Goal: Use online tool/utility: Utilize a website feature to perform a specific function

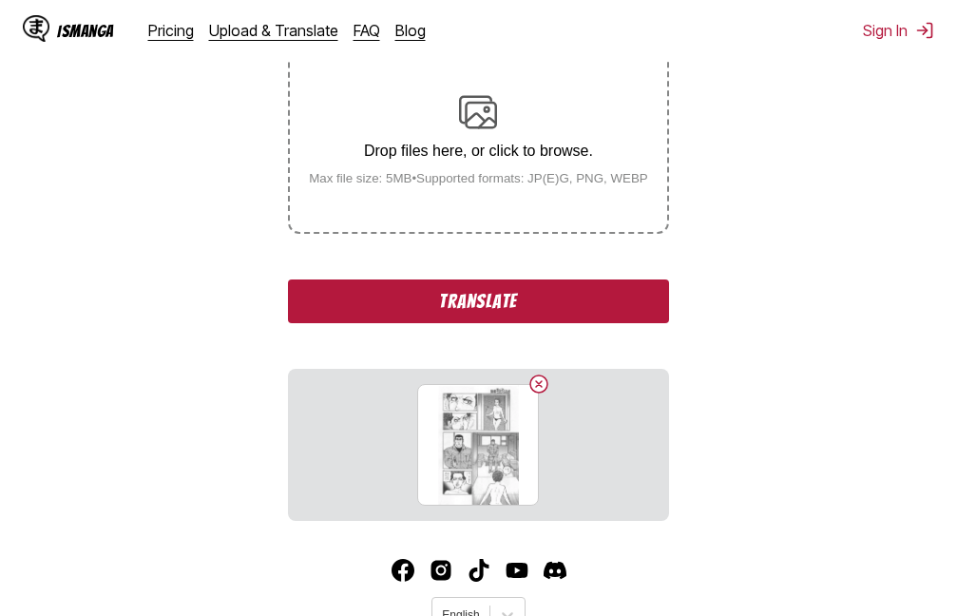
scroll to position [380, 0]
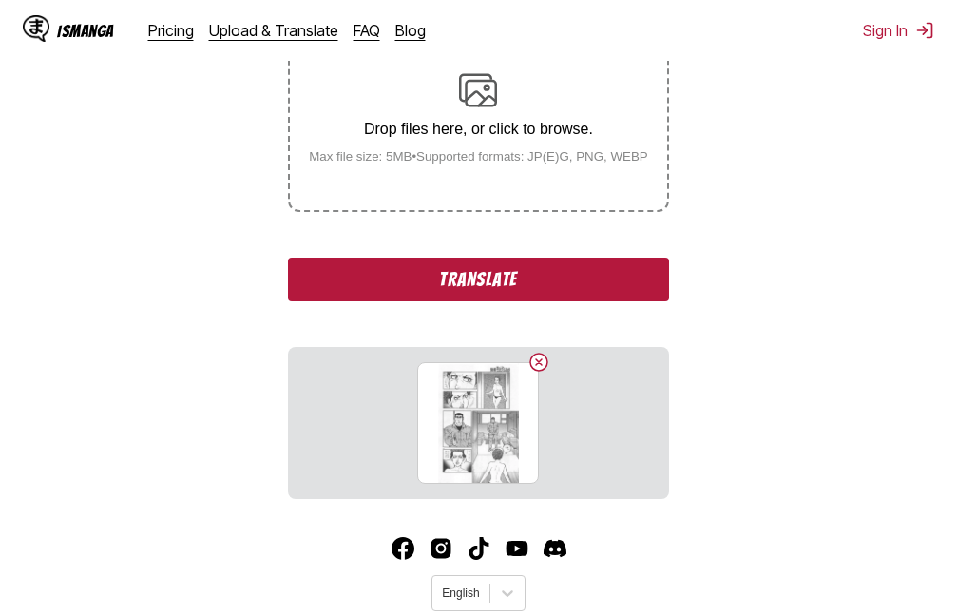
click at [446, 274] on button "Translate" at bounding box center [478, 280] width 380 height 44
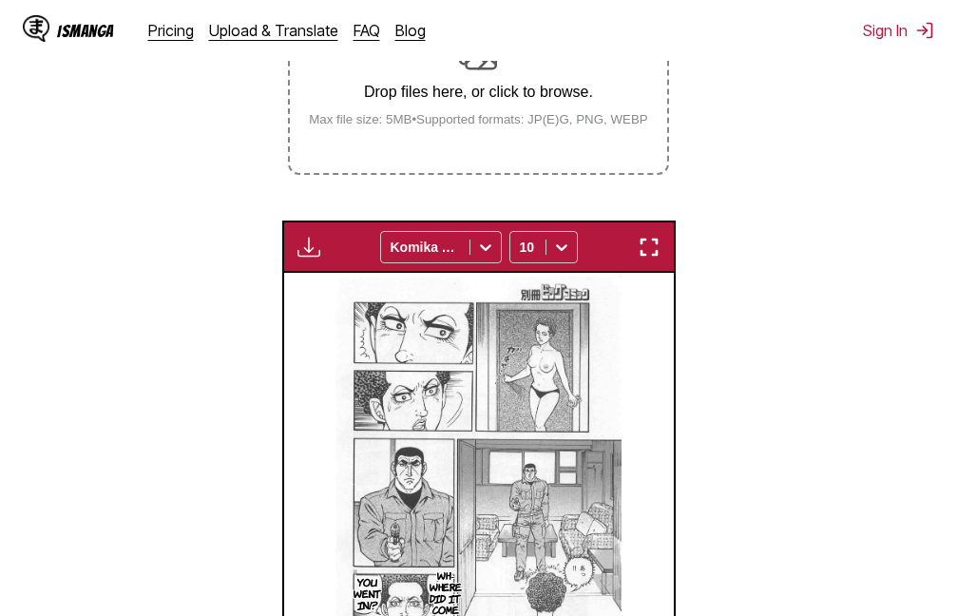
scroll to position [512, 0]
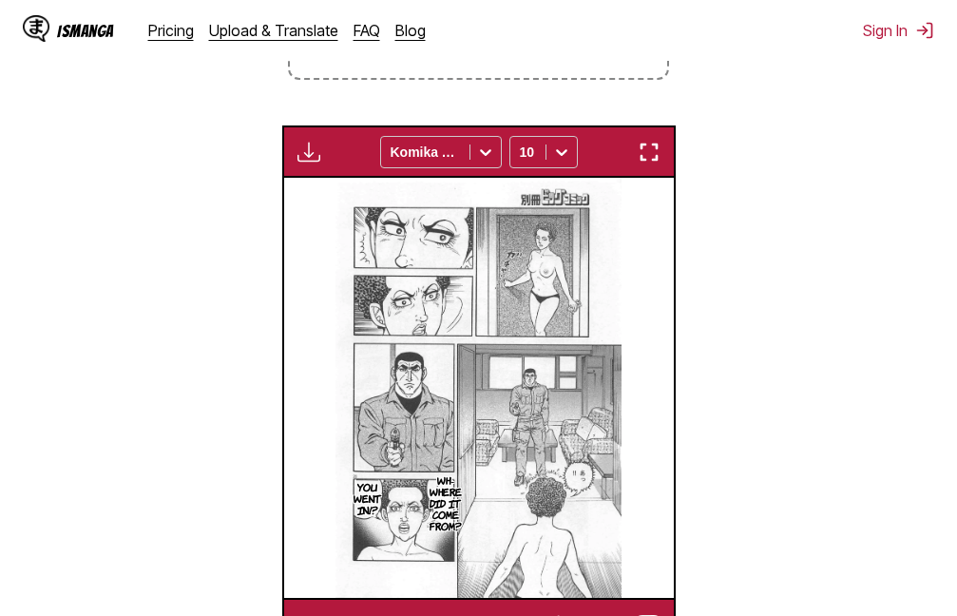
click at [660, 162] on img "button" at bounding box center [649, 152] width 23 height 23
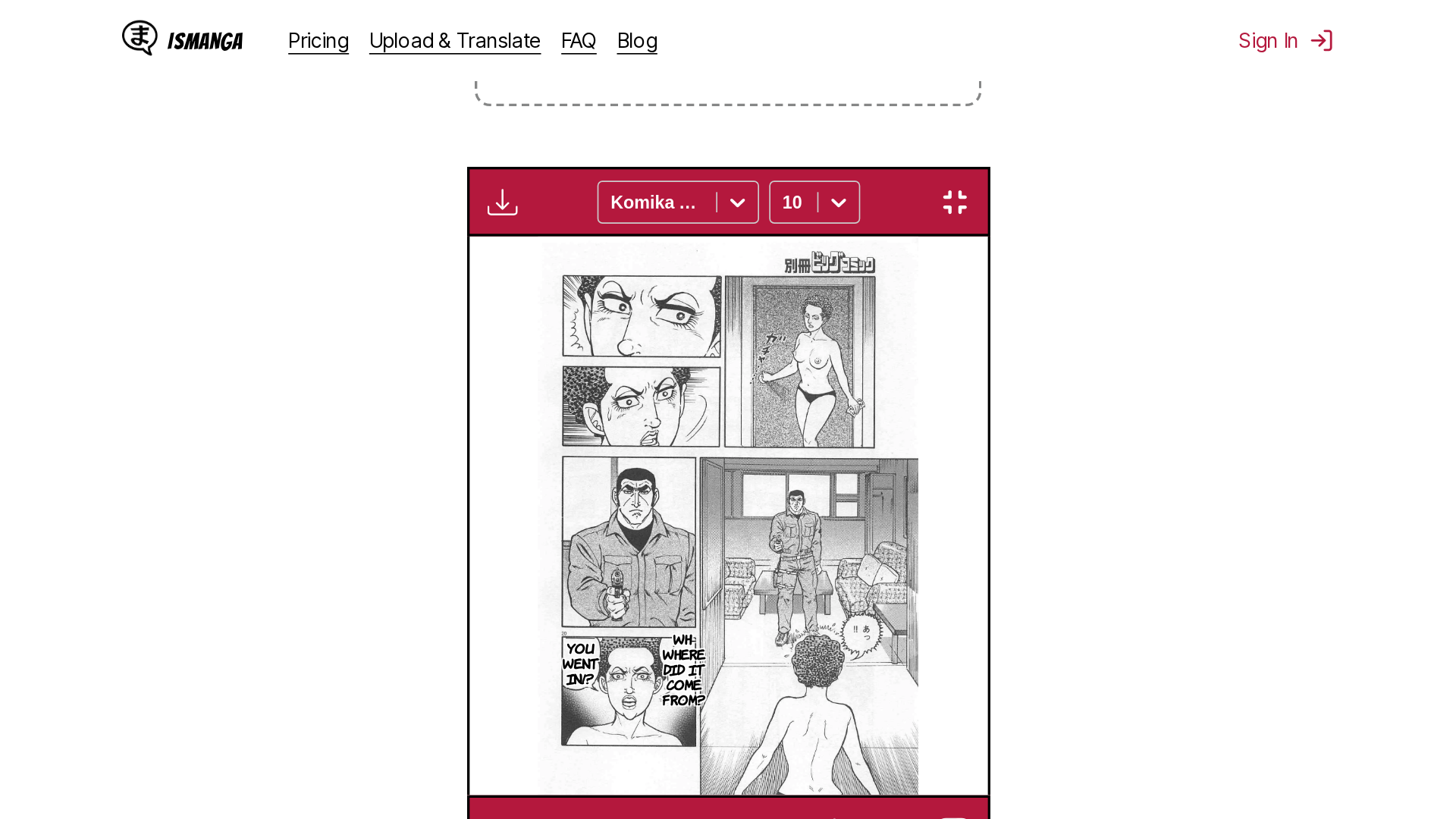
scroll to position [160, 0]
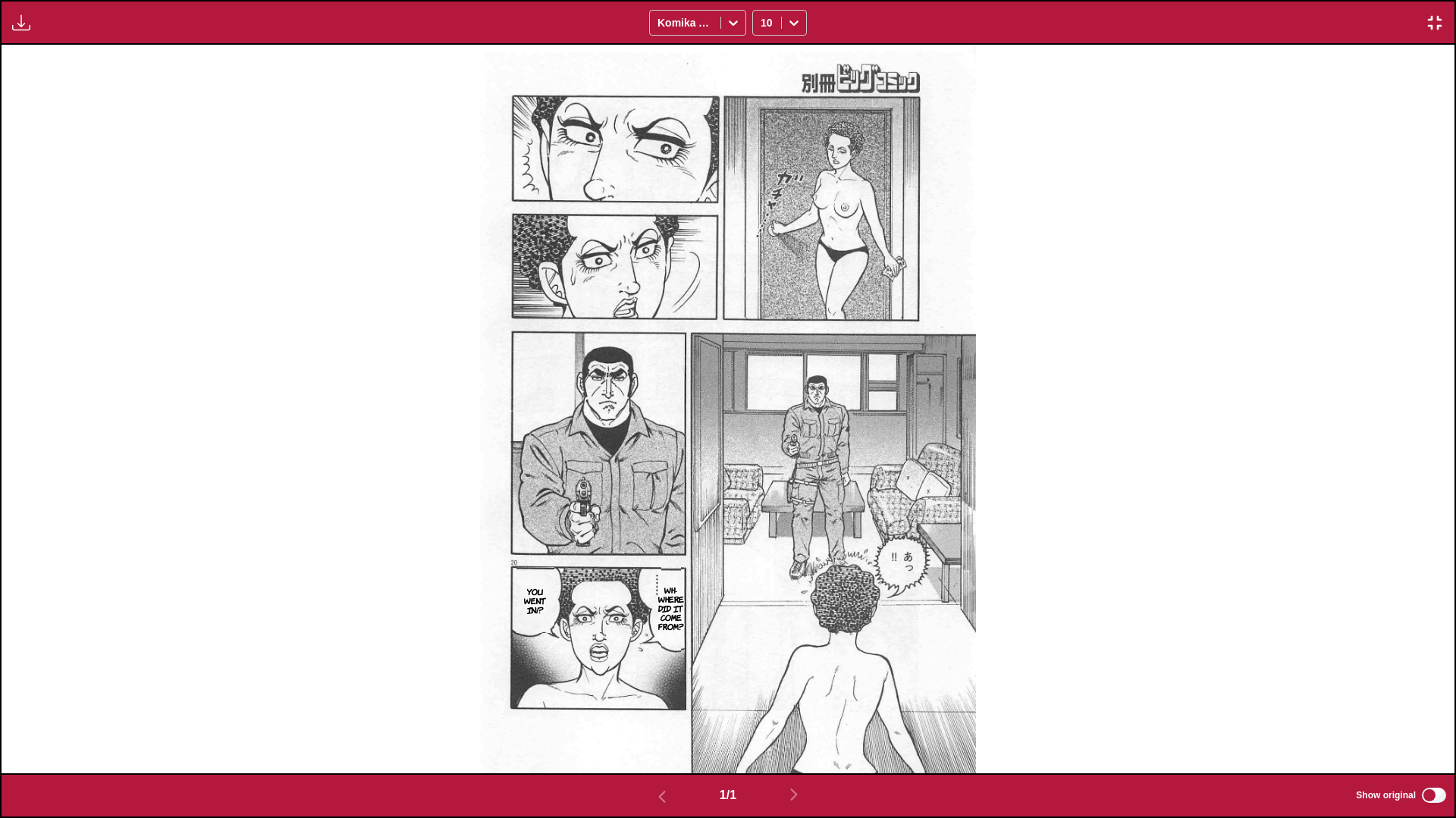
click at [763, 22] on img "button" at bounding box center [1434, 22] width 18 height 18
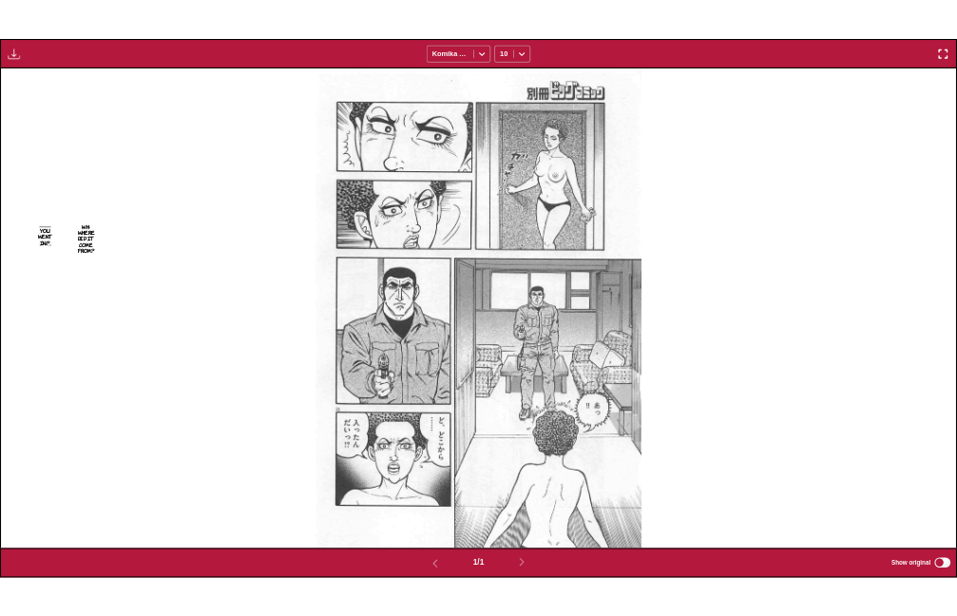
scroll to position [497, 0]
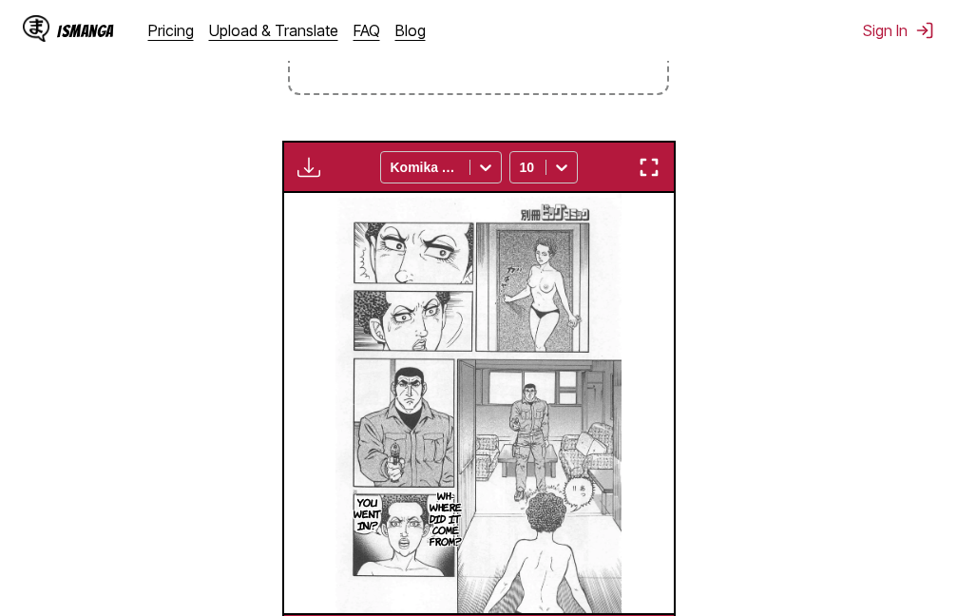
click at [651, 171] on img "button" at bounding box center [649, 167] width 23 height 23
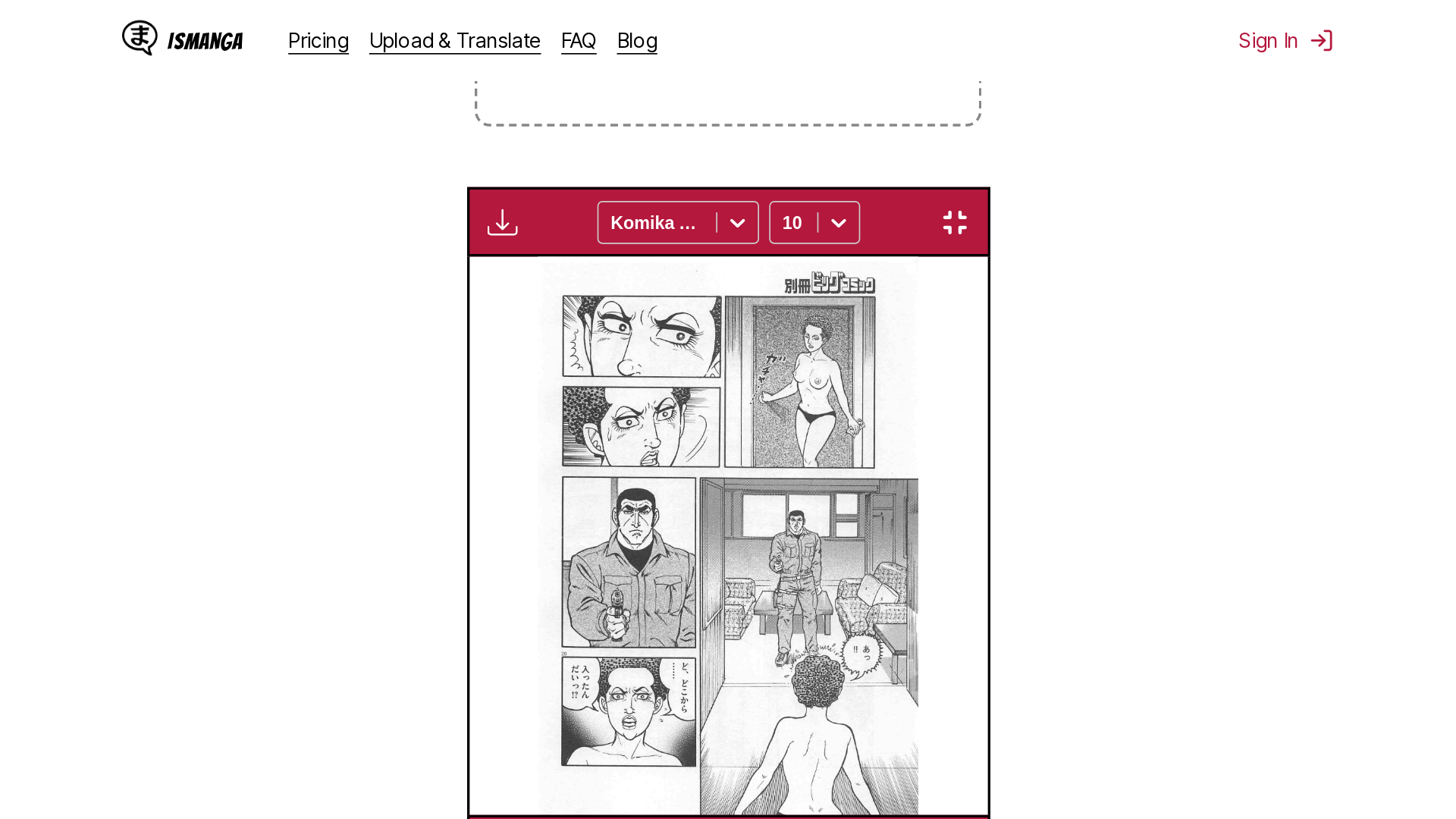
scroll to position [160, 0]
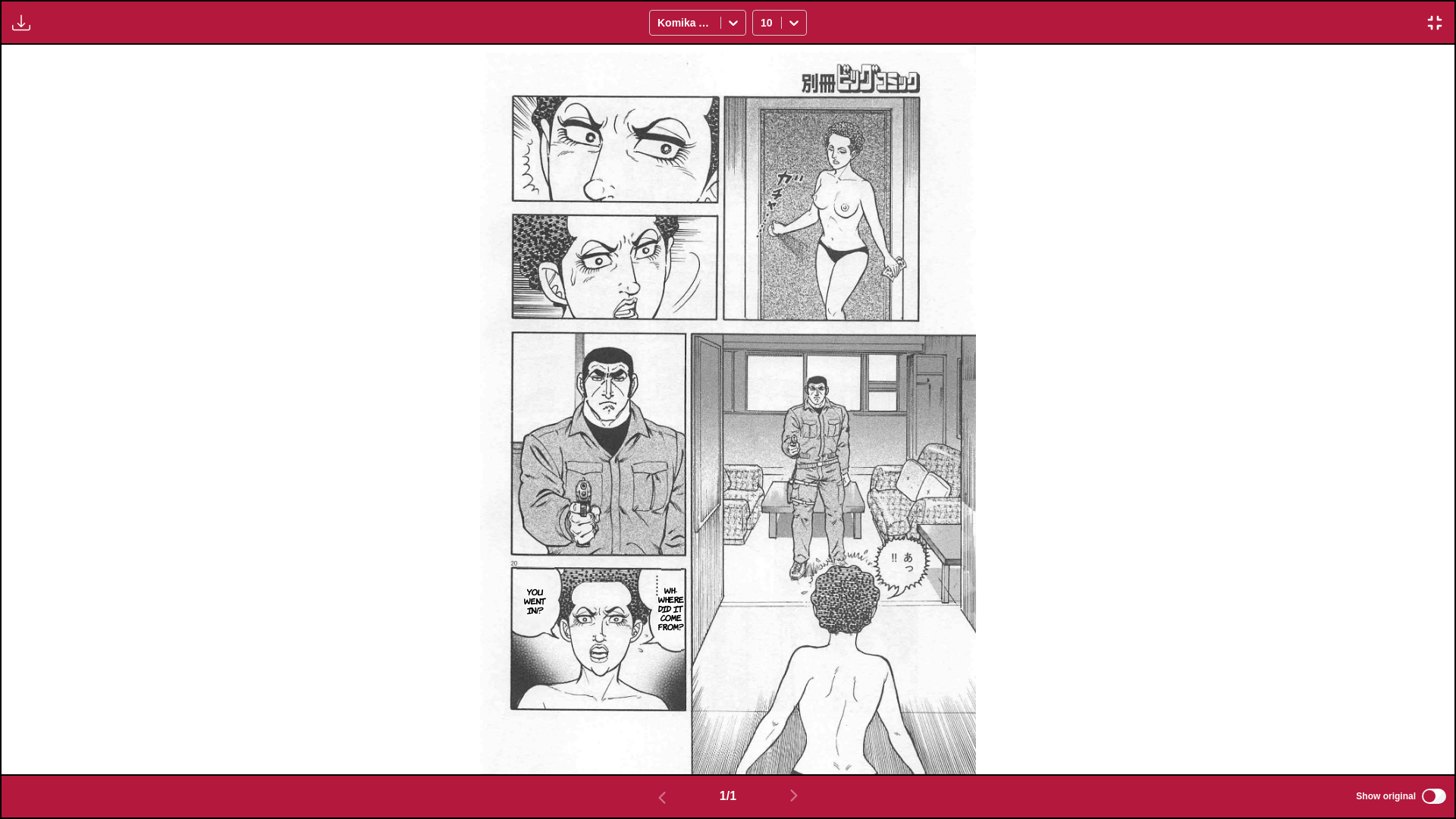
click at [763, 19] on img "button" at bounding box center [1434, 22] width 18 height 18
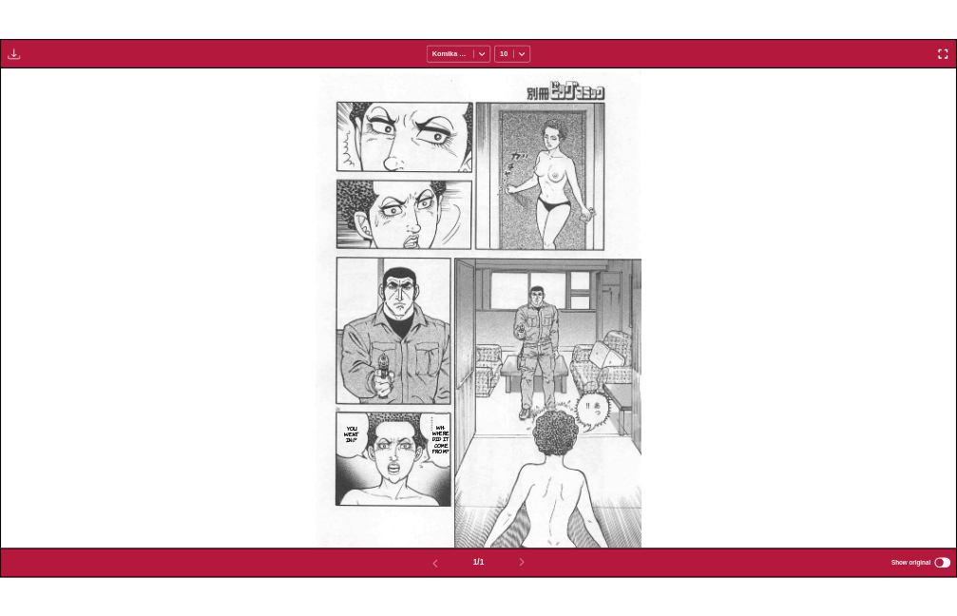
scroll to position [497, 0]
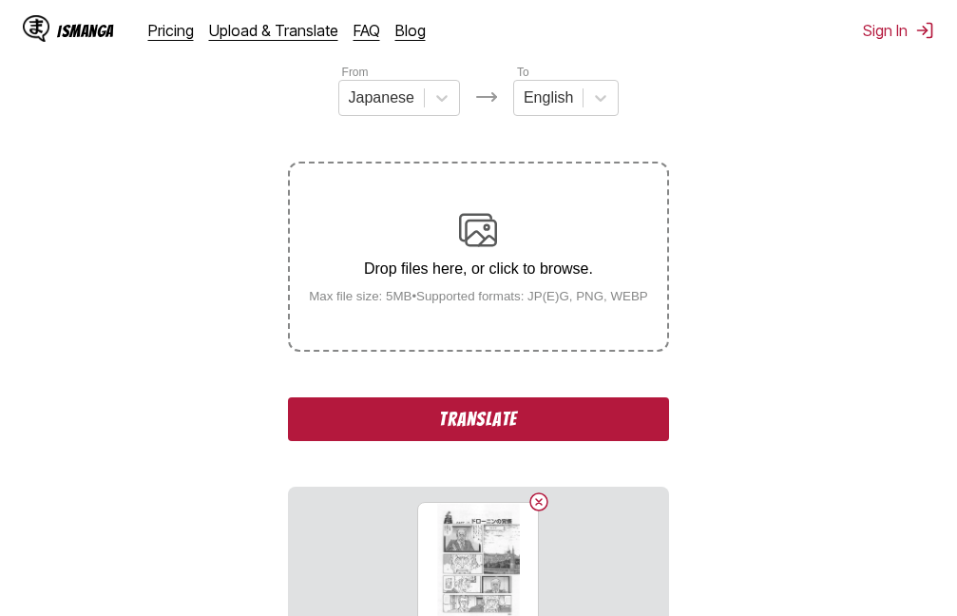
click at [512, 416] on button "Translate" at bounding box center [478, 419] width 380 height 44
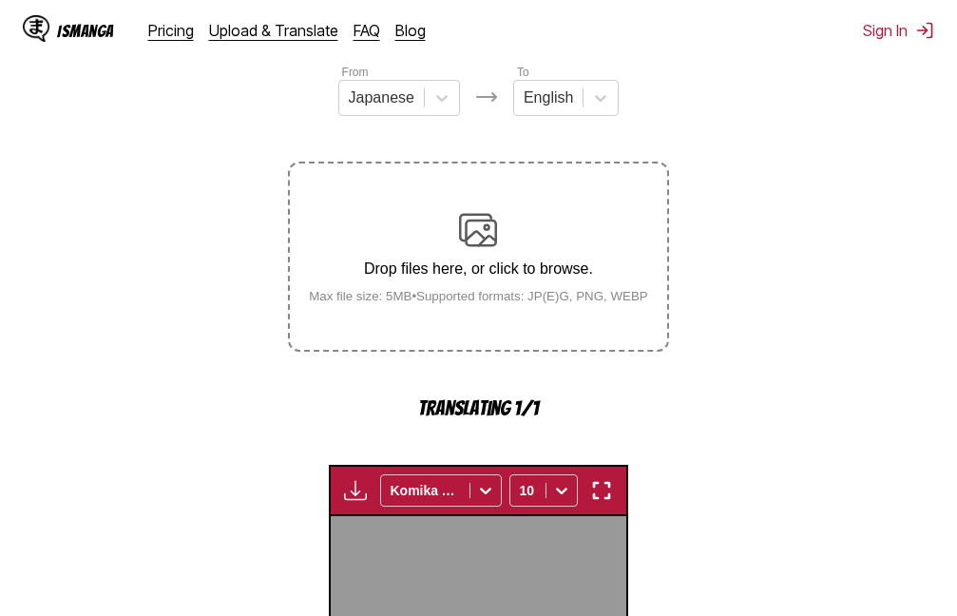
scroll to position [607, 0]
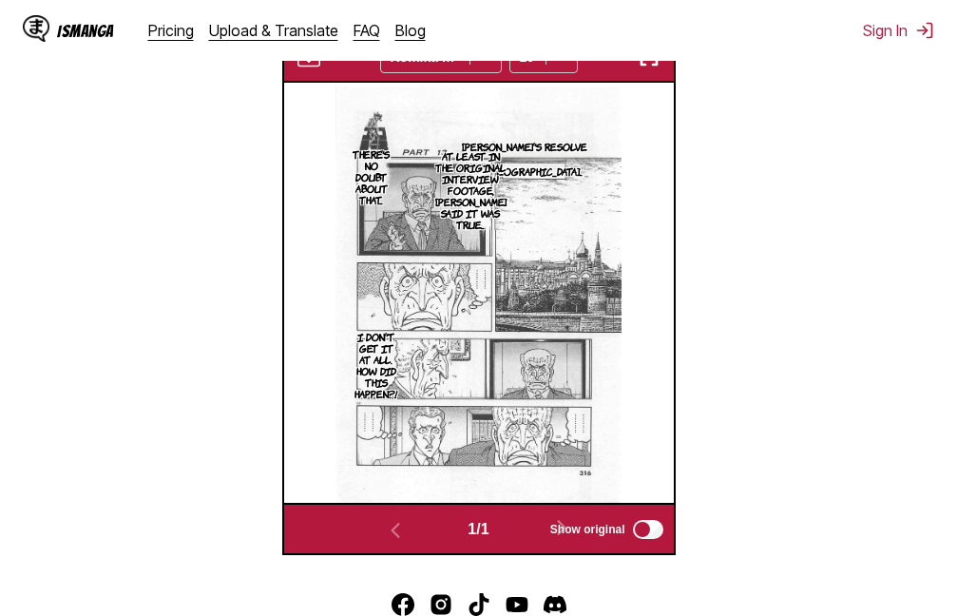
click at [644, 63] on img "button" at bounding box center [649, 57] width 23 height 23
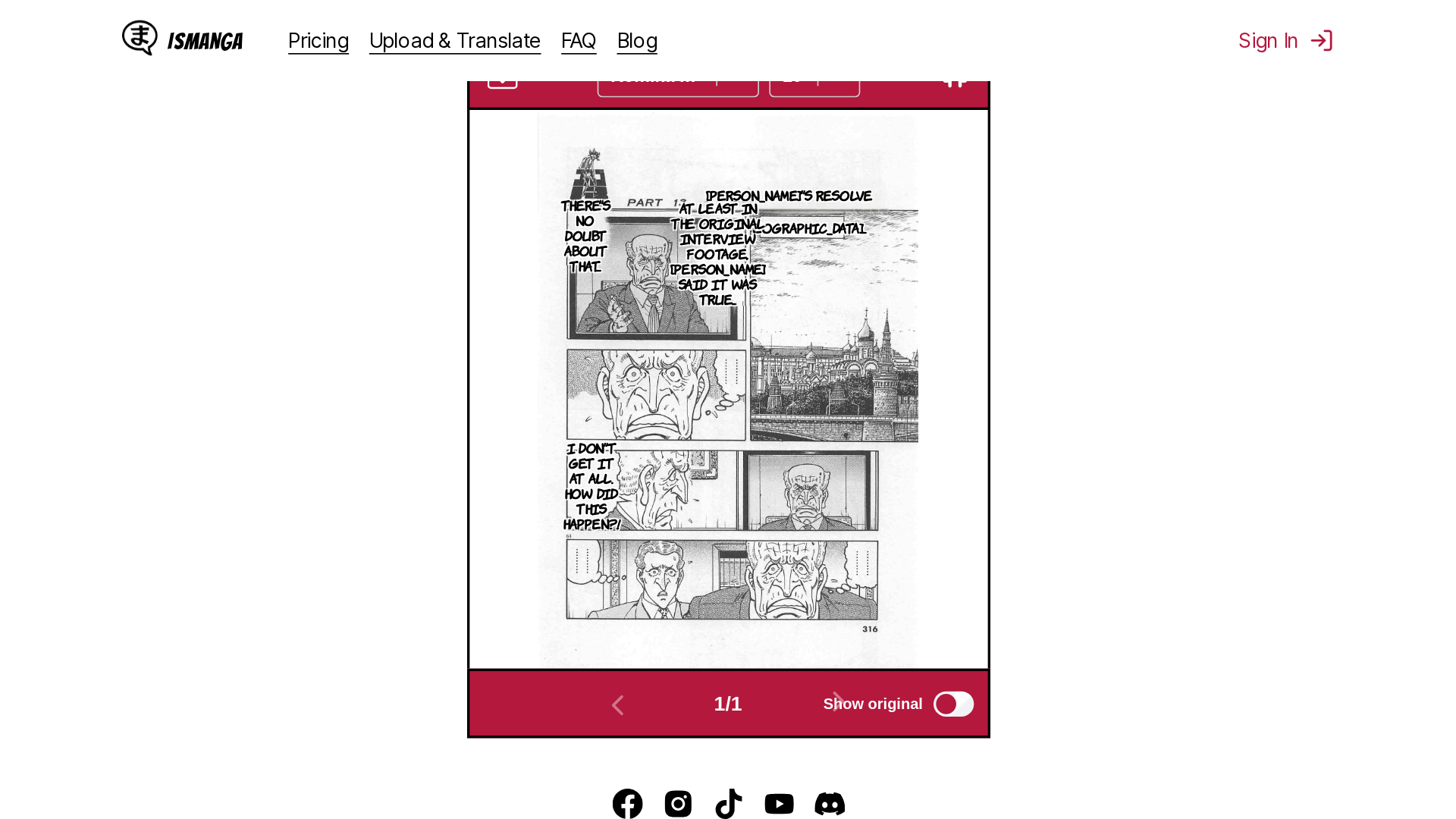
scroll to position [160, 0]
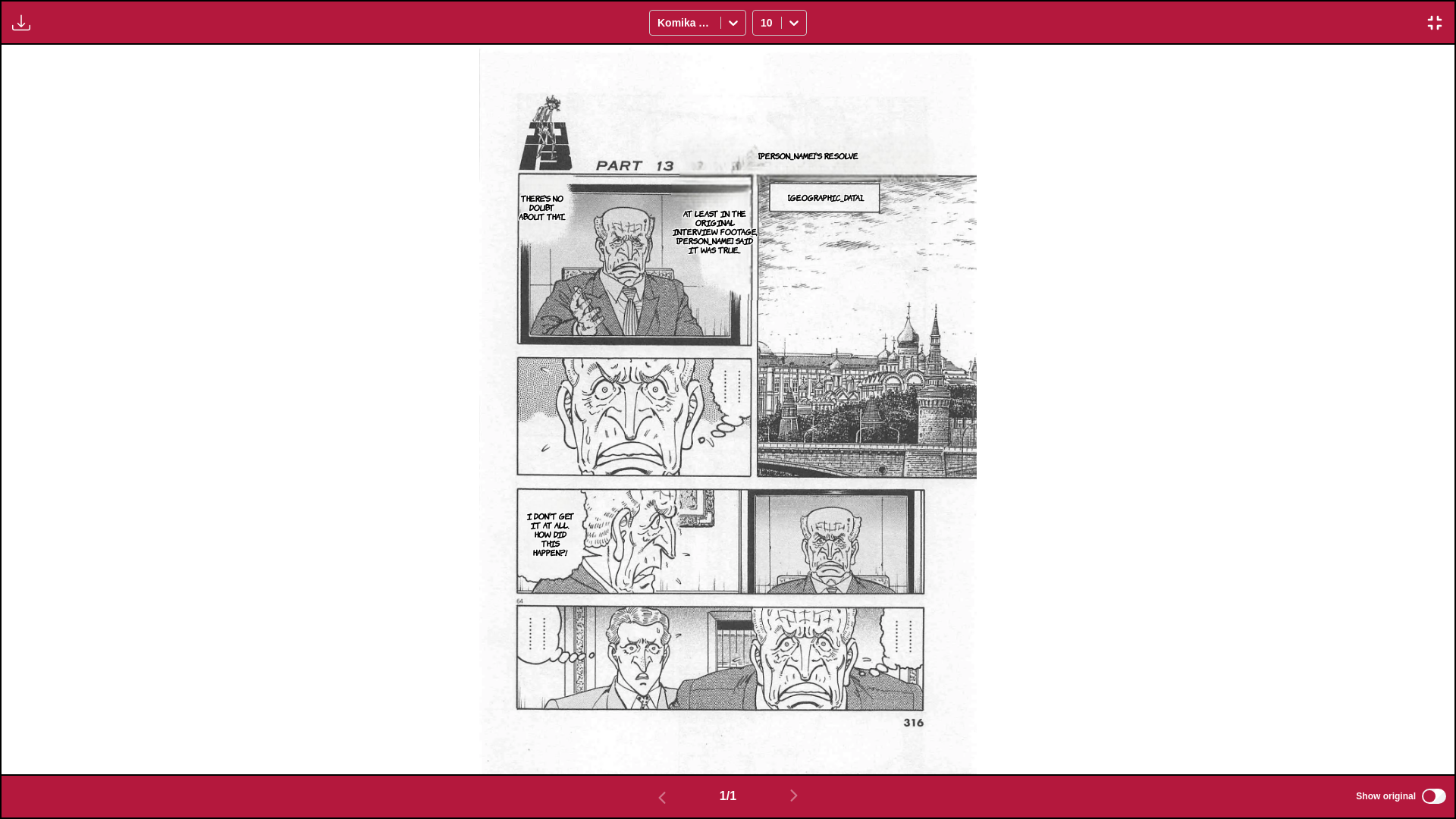
click at [763, 17] on img "button" at bounding box center [1434, 22] width 18 height 18
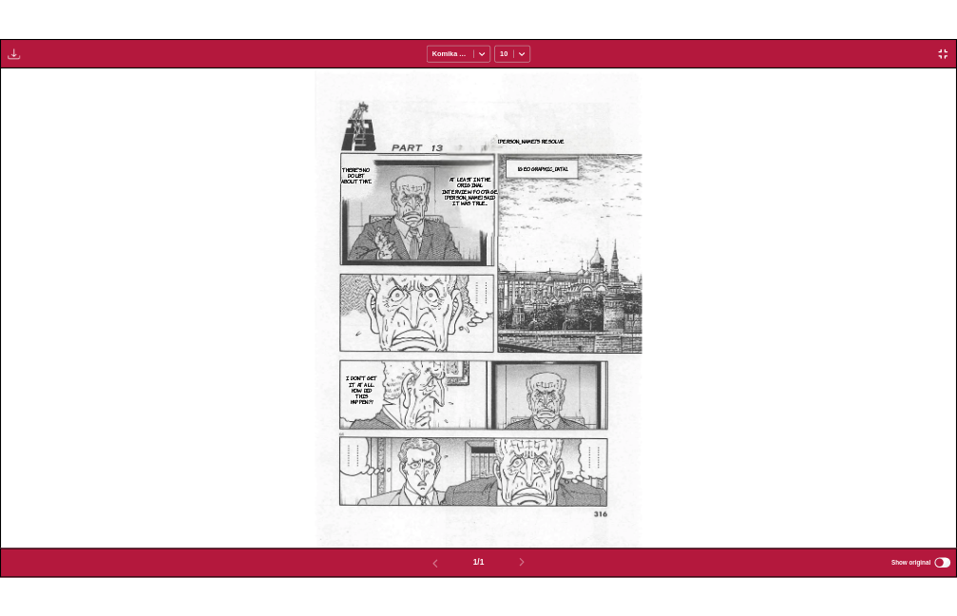
scroll to position [497, 0]
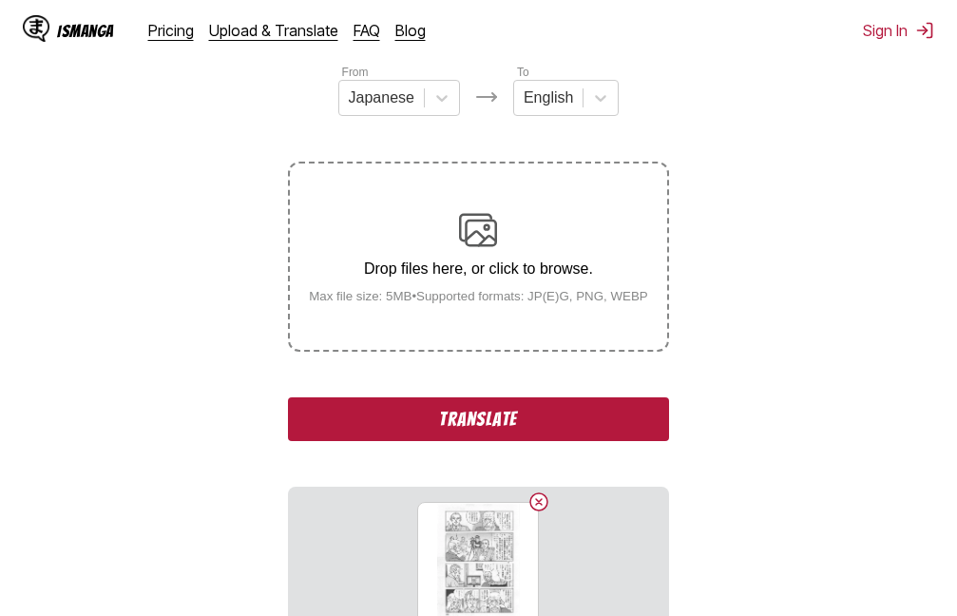
click at [482, 415] on button "Translate" at bounding box center [478, 419] width 380 height 44
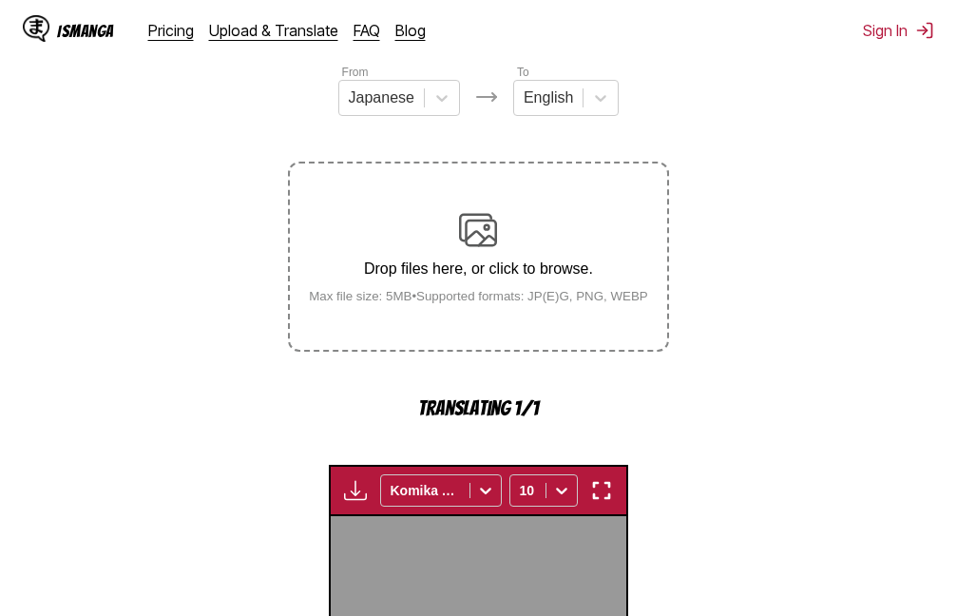
scroll to position [607, 0]
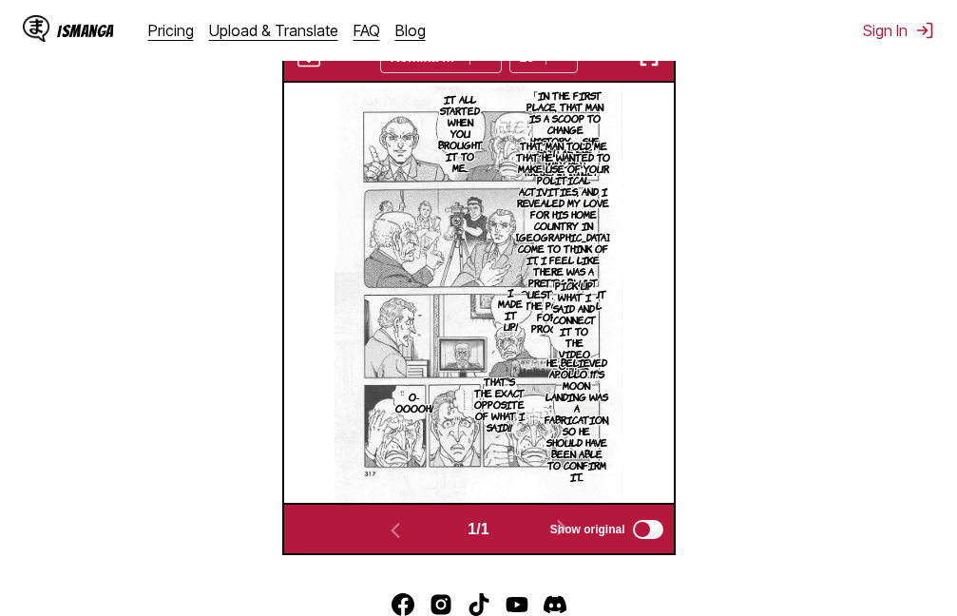
click at [651, 67] on img "button" at bounding box center [649, 57] width 23 height 23
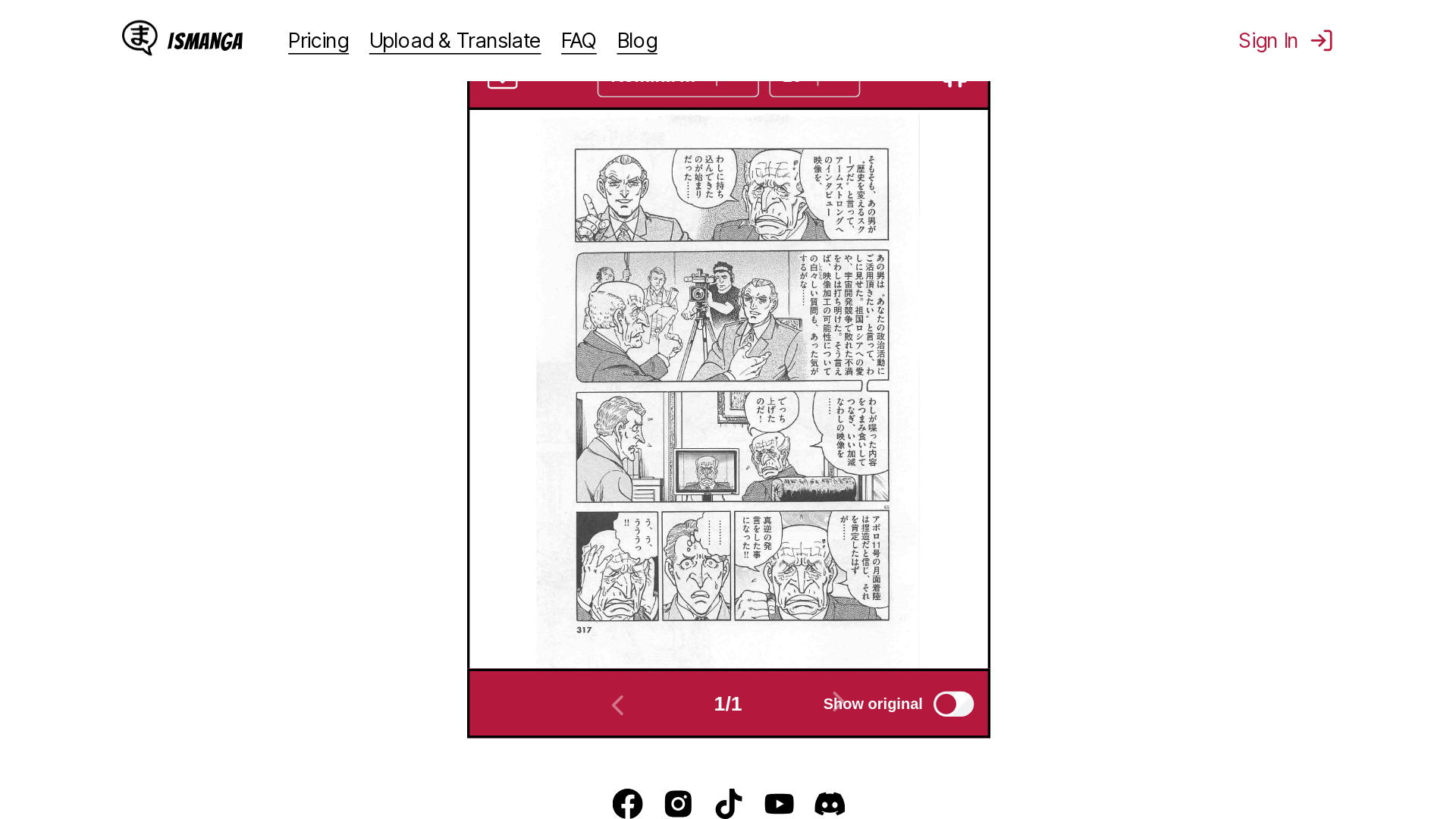
scroll to position [160, 0]
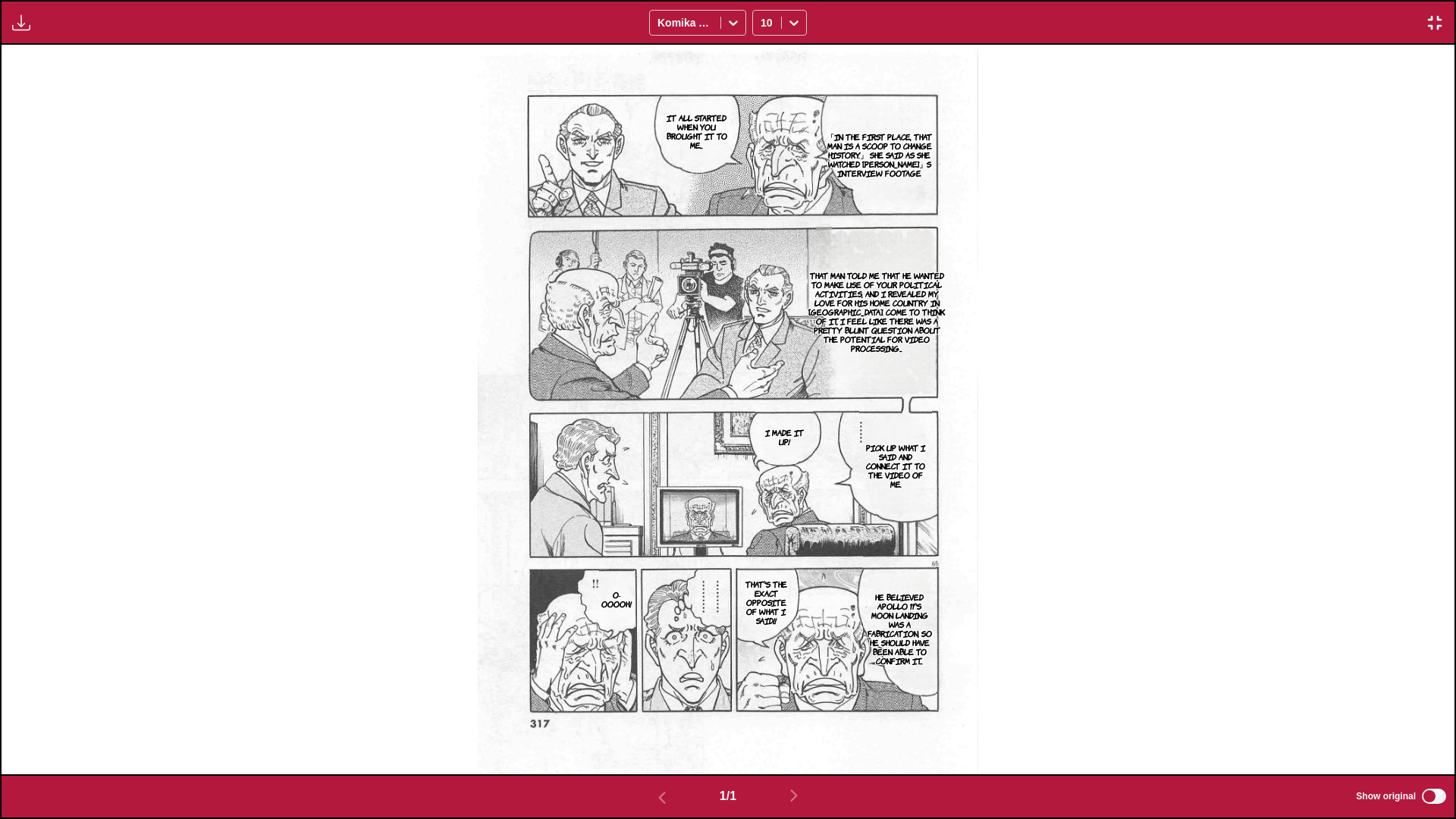
click at [763, 18] on img "button" at bounding box center [1434, 22] width 18 height 18
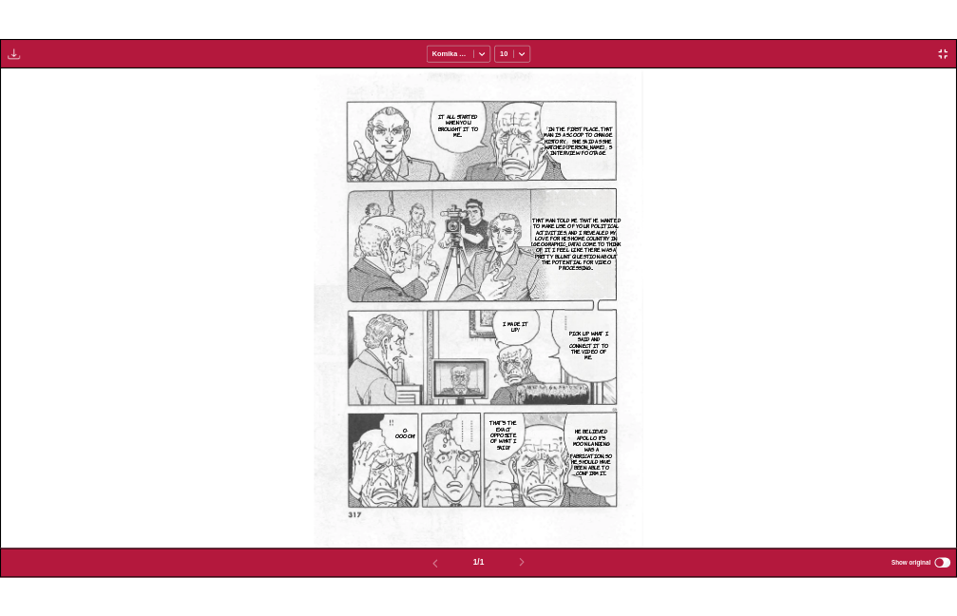
scroll to position [497, 0]
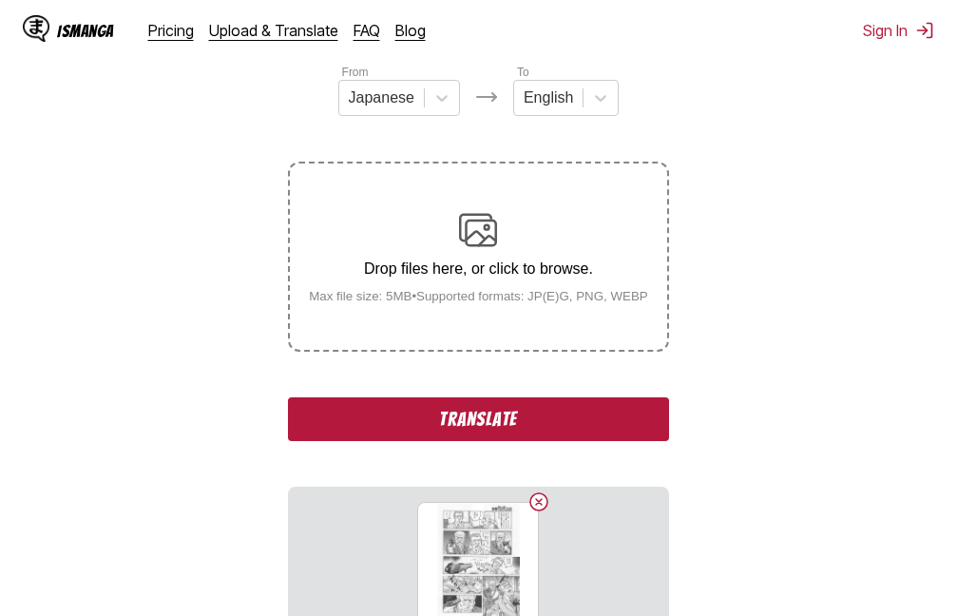
click at [449, 420] on button "Translate" at bounding box center [478, 419] width 380 height 44
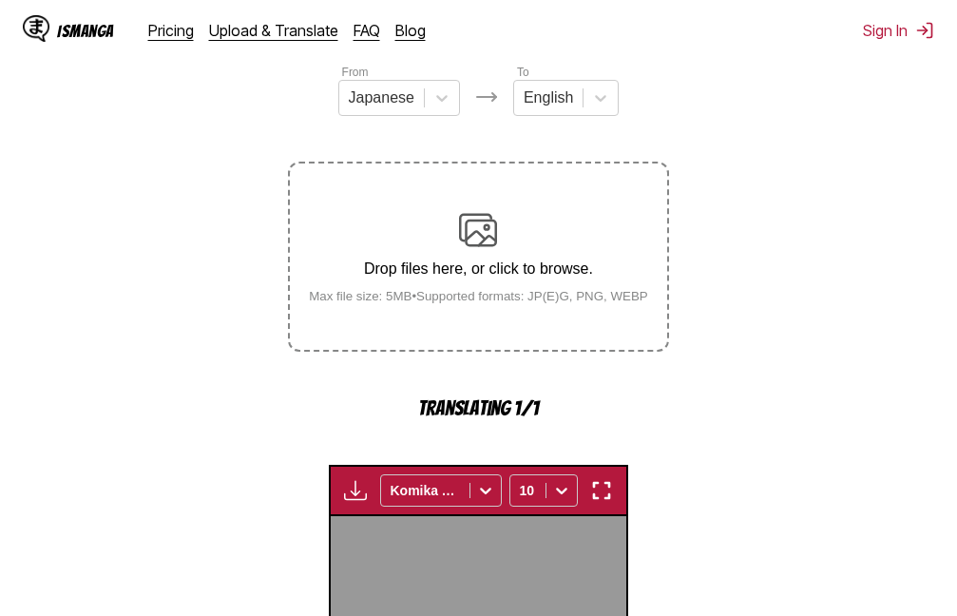
scroll to position [607, 0]
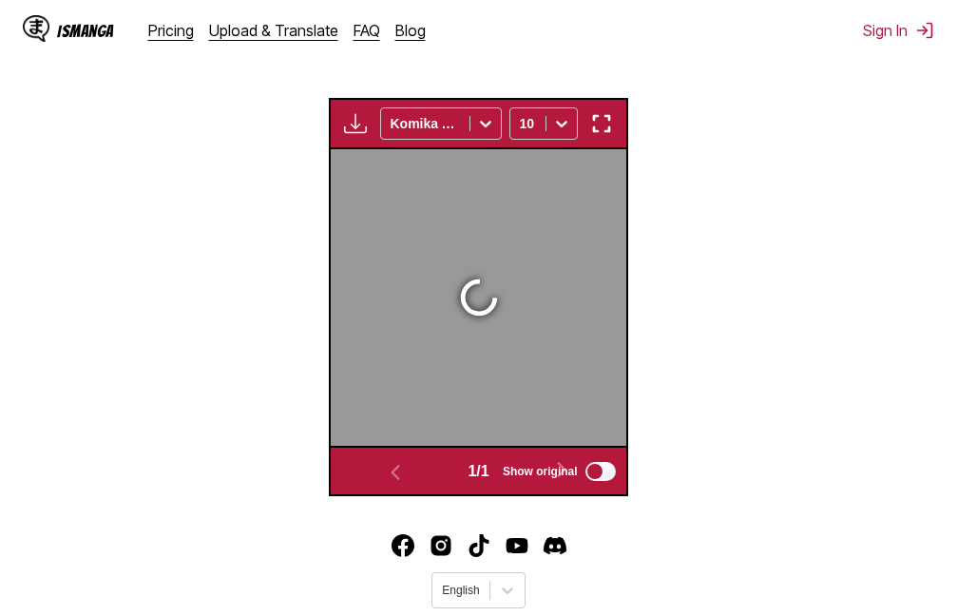
click at [601, 427] on div at bounding box center [478, 297] width 295 height 297
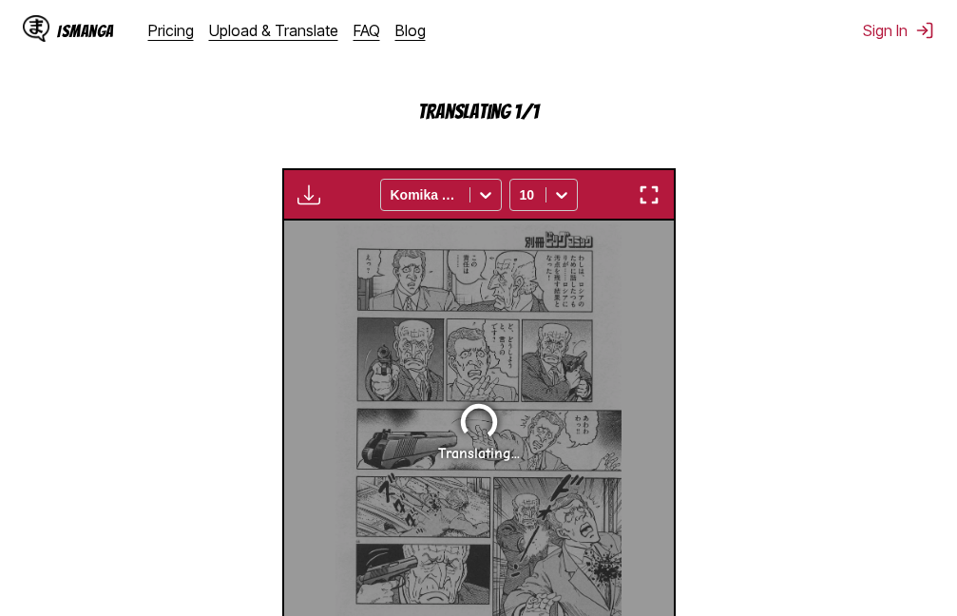
scroll to position [508, 0]
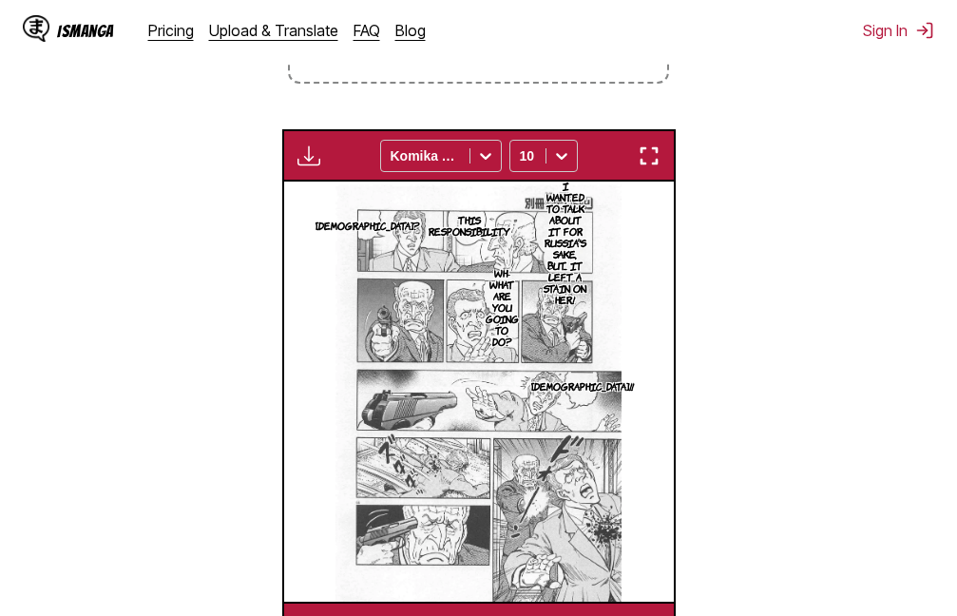
click at [654, 160] on img "button" at bounding box center [649, 155] width 23 height 23
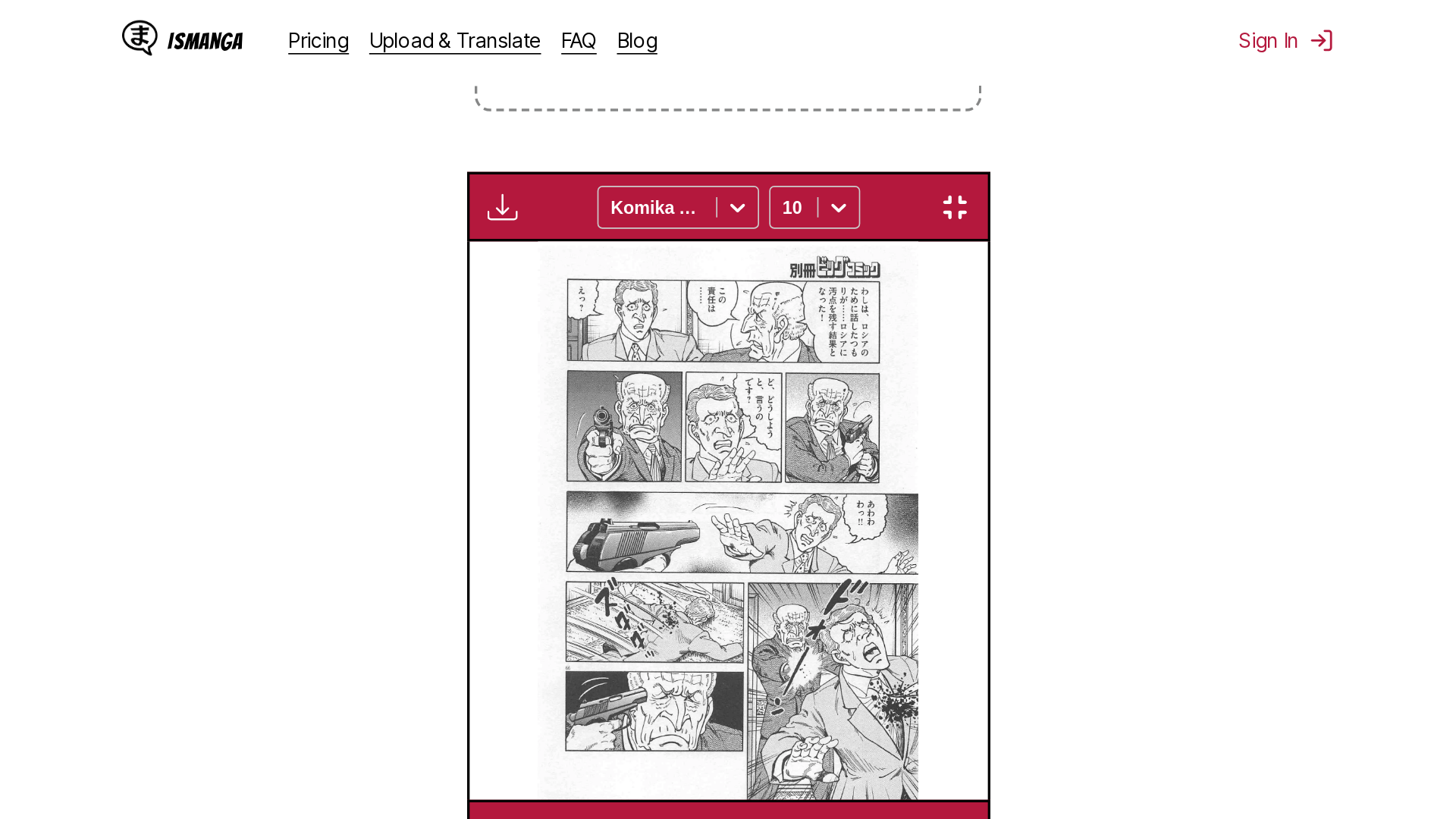
scroll to position [160, 0]
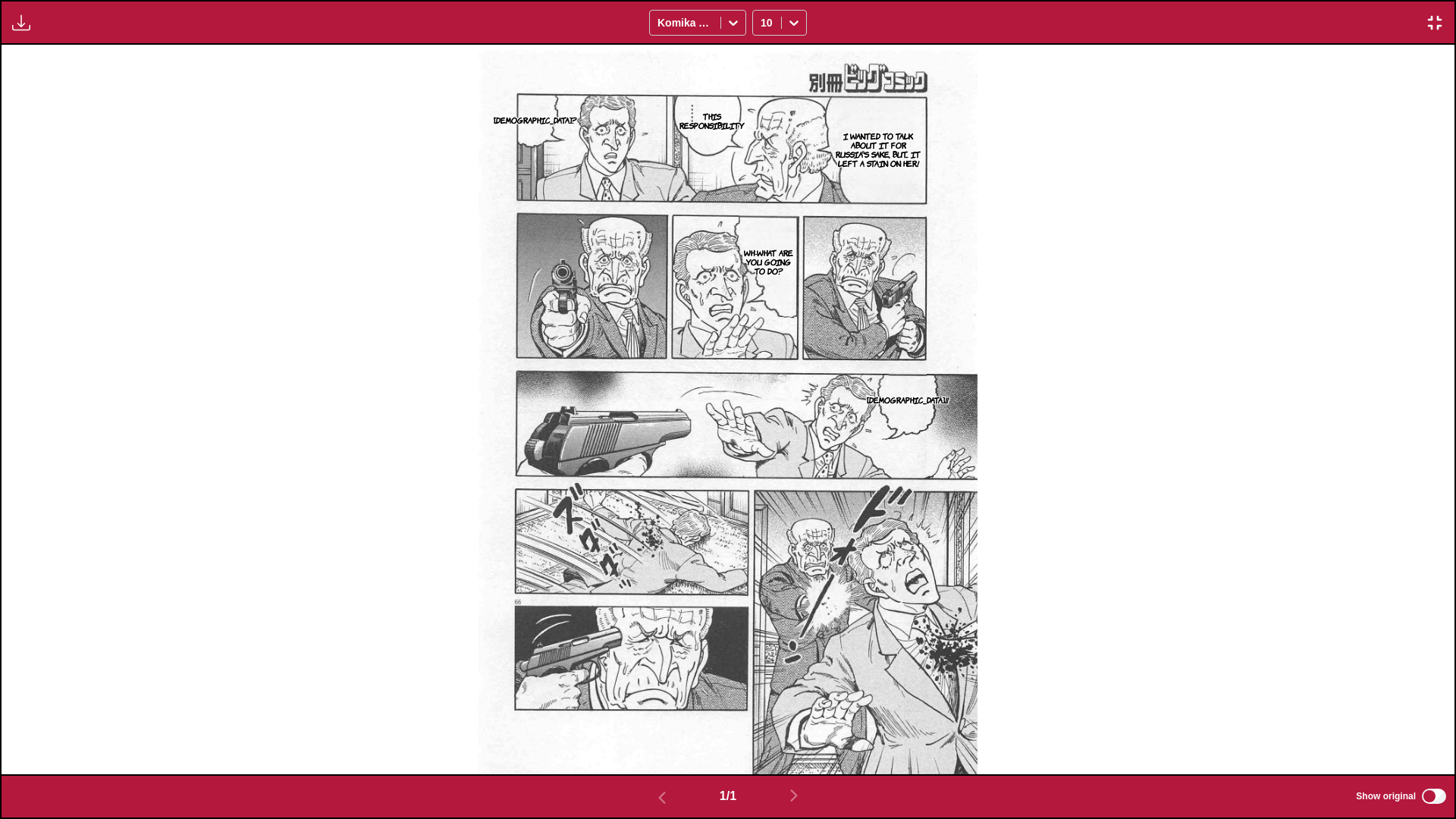
click at [763, 22] on img "button" at bounding box center [1434, 22] width 18 height 18
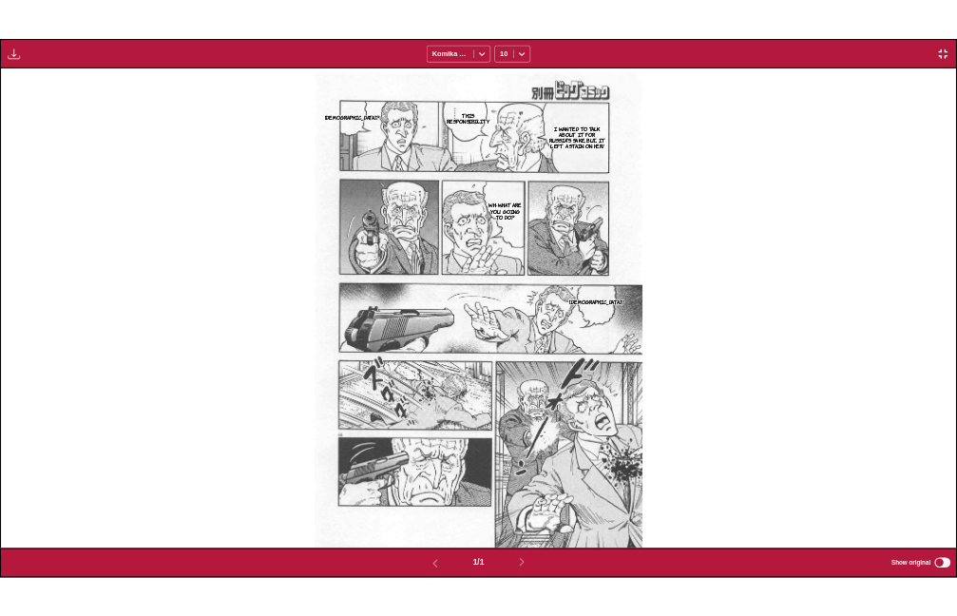
scroll to position [497, 0]
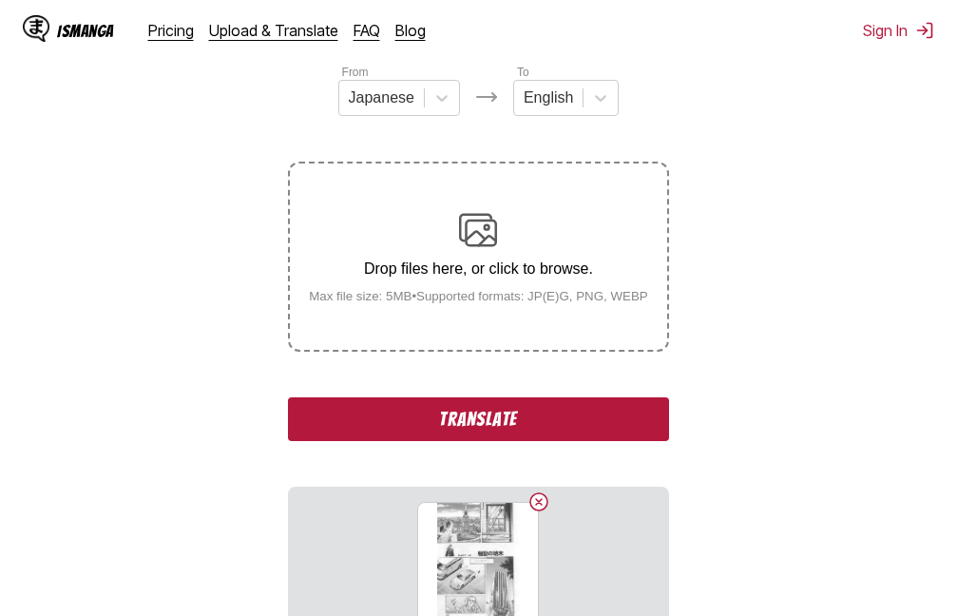
click at [474, 421] on button "Translate" at bounding box center [478, 419] width 380 height 44
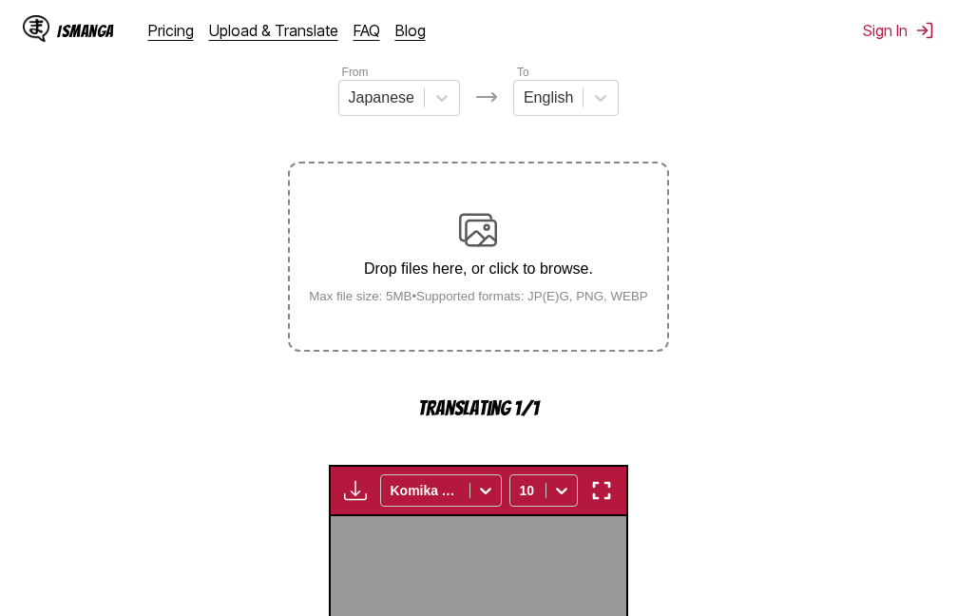
scroll to position [607, 0]
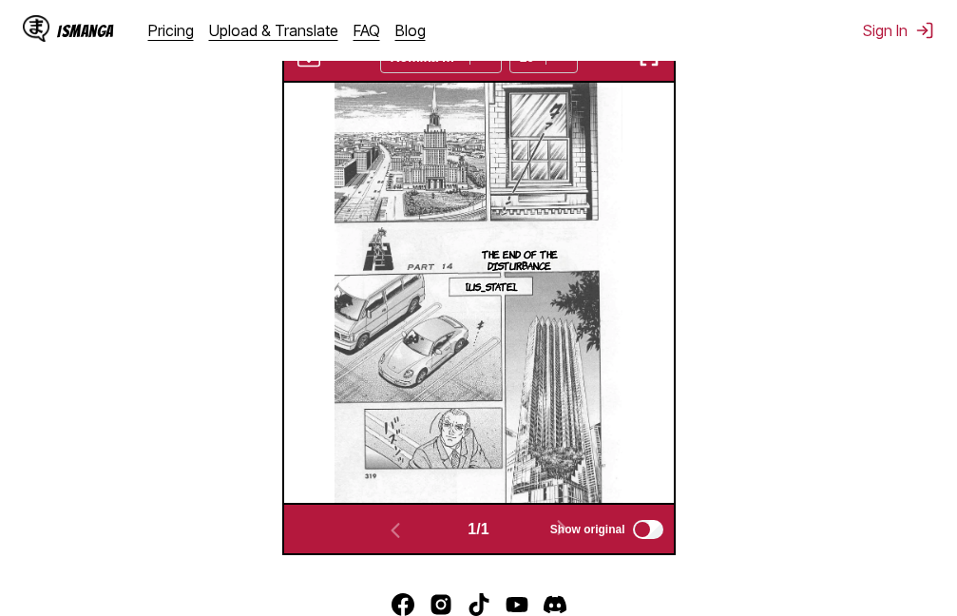
click at [655, 68] on img "button" at bounding box center [649, 57] width 23 height 23
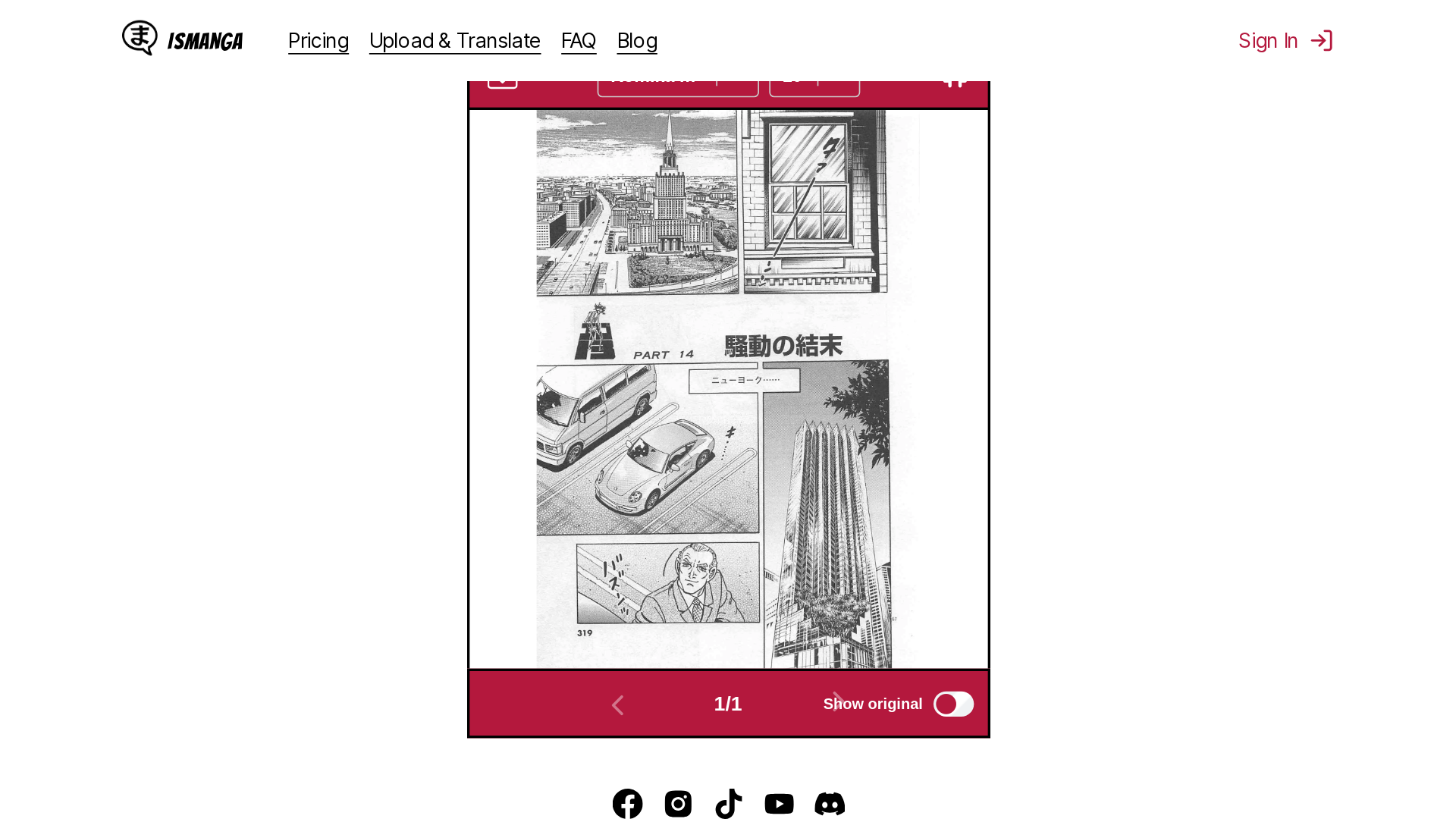
scroll to position [160, 0]
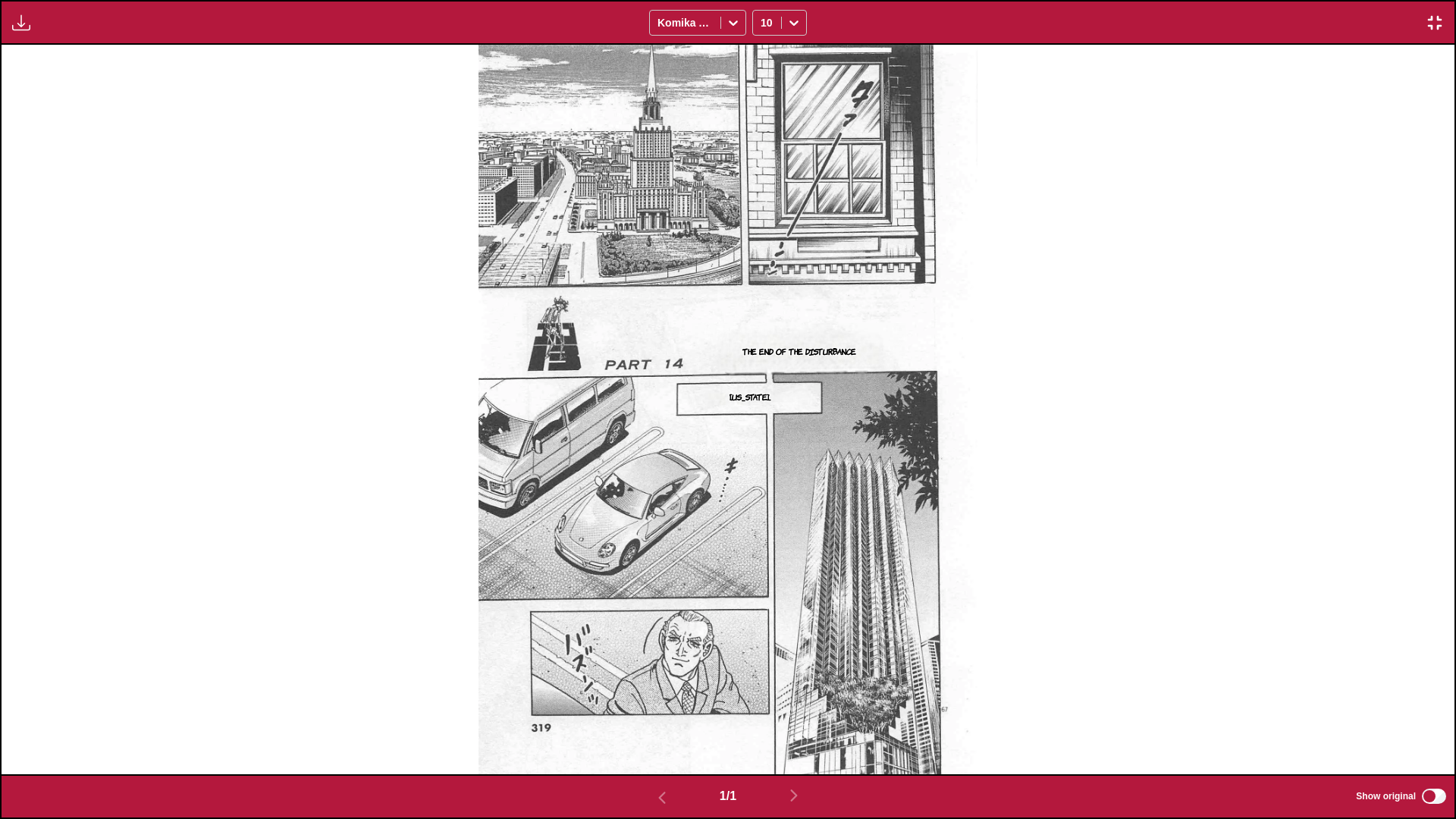
click at [763, 16] on img "button" at bounding box center [1434, 22] width 18 height 18
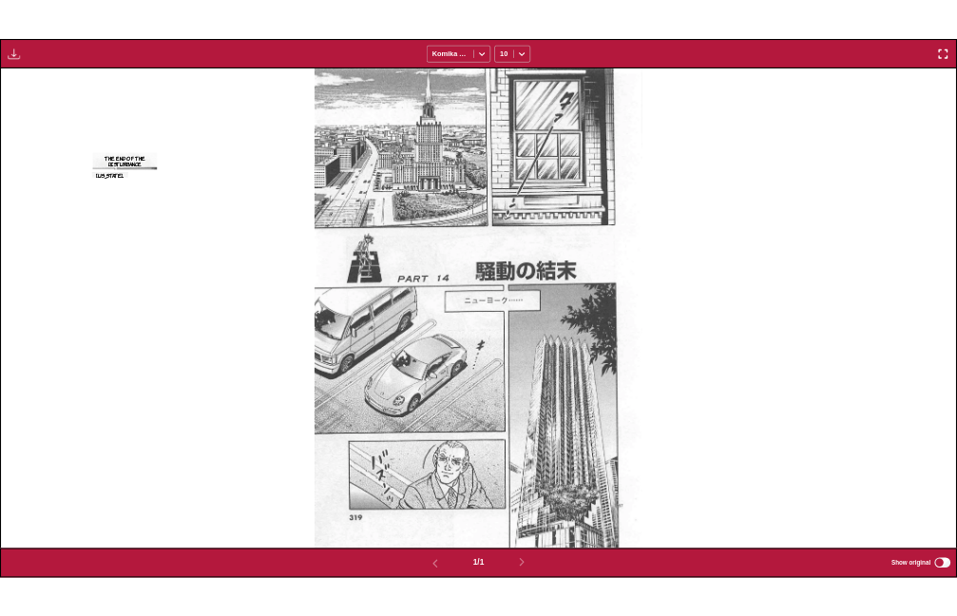
scroll to position [497, 0]
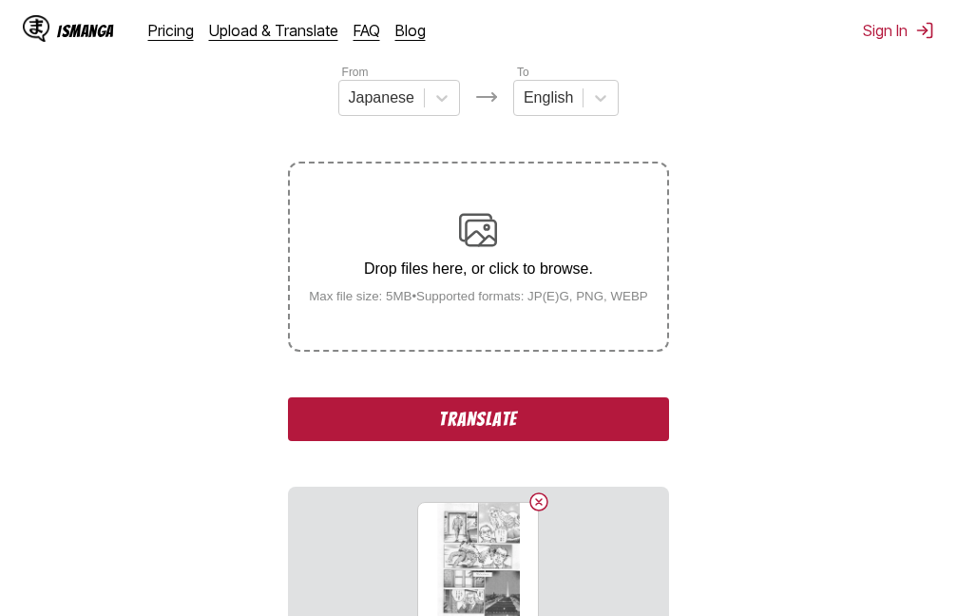
click at [575, 429] on button "Translate" at bounding box center [478, 419] width 380 height 44
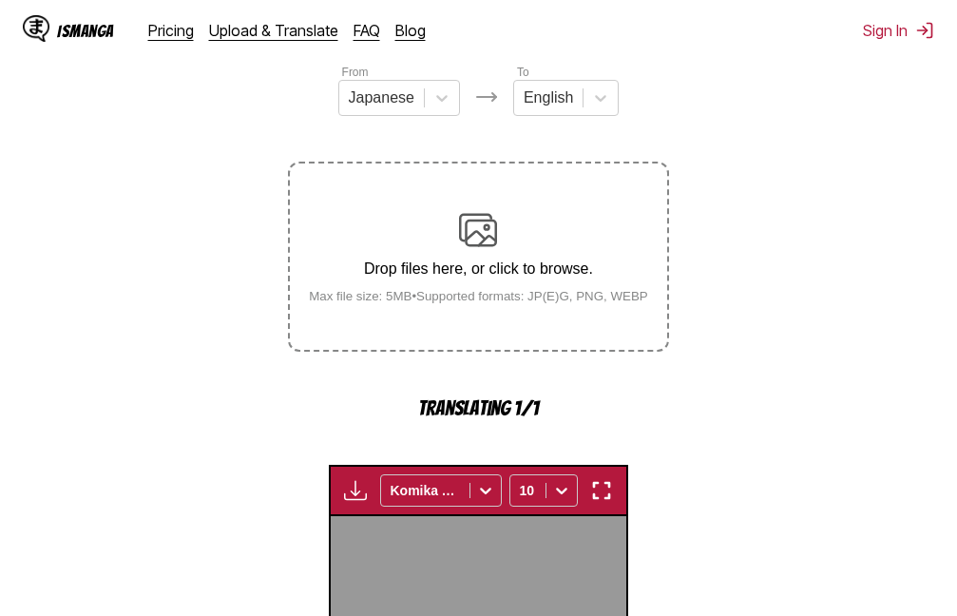
scroll to position [607, 0]
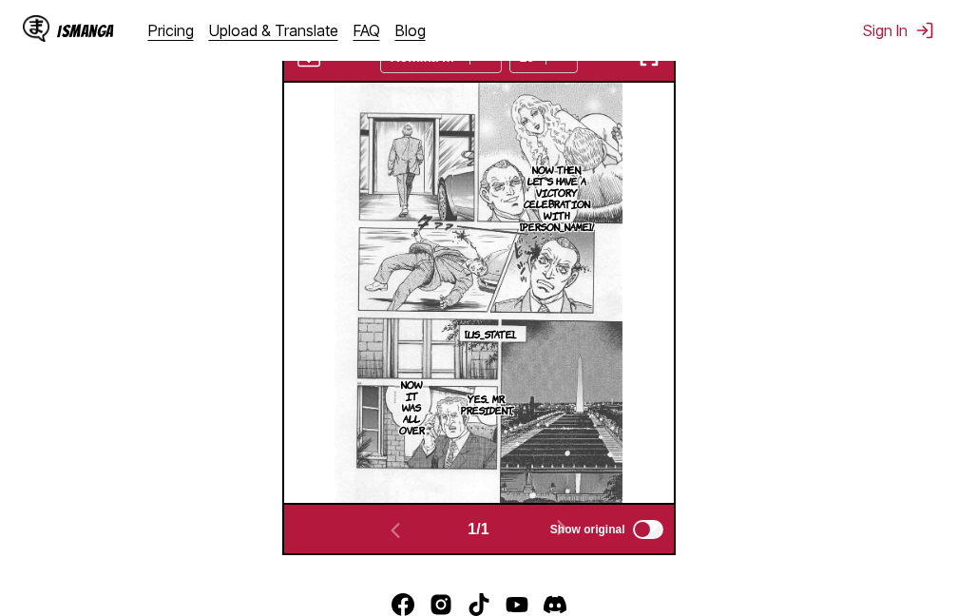
click at [645, 65] on img "button" at bounding box center [649, 57] width 23 height 23
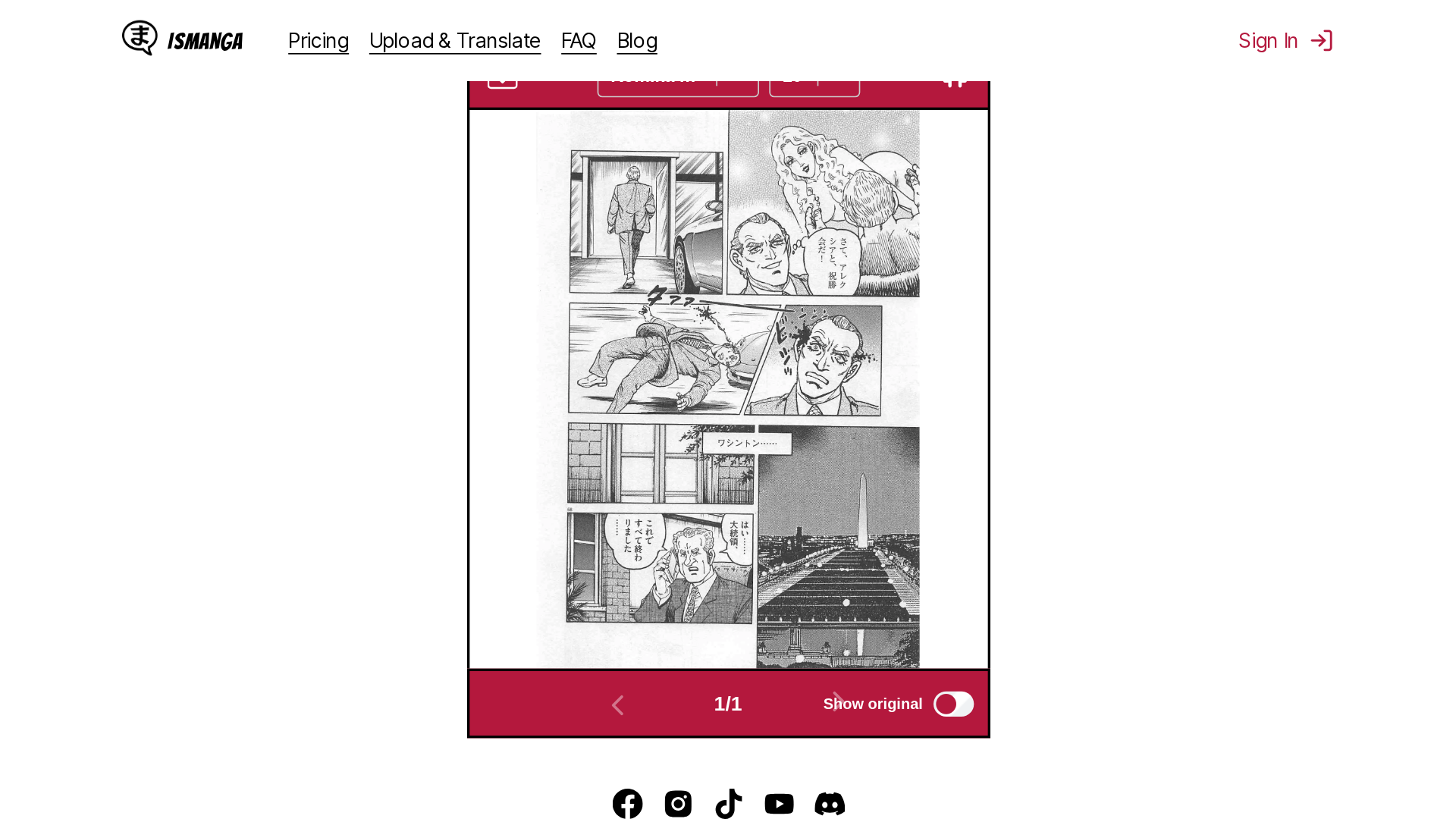
scroll to position [160, 0]
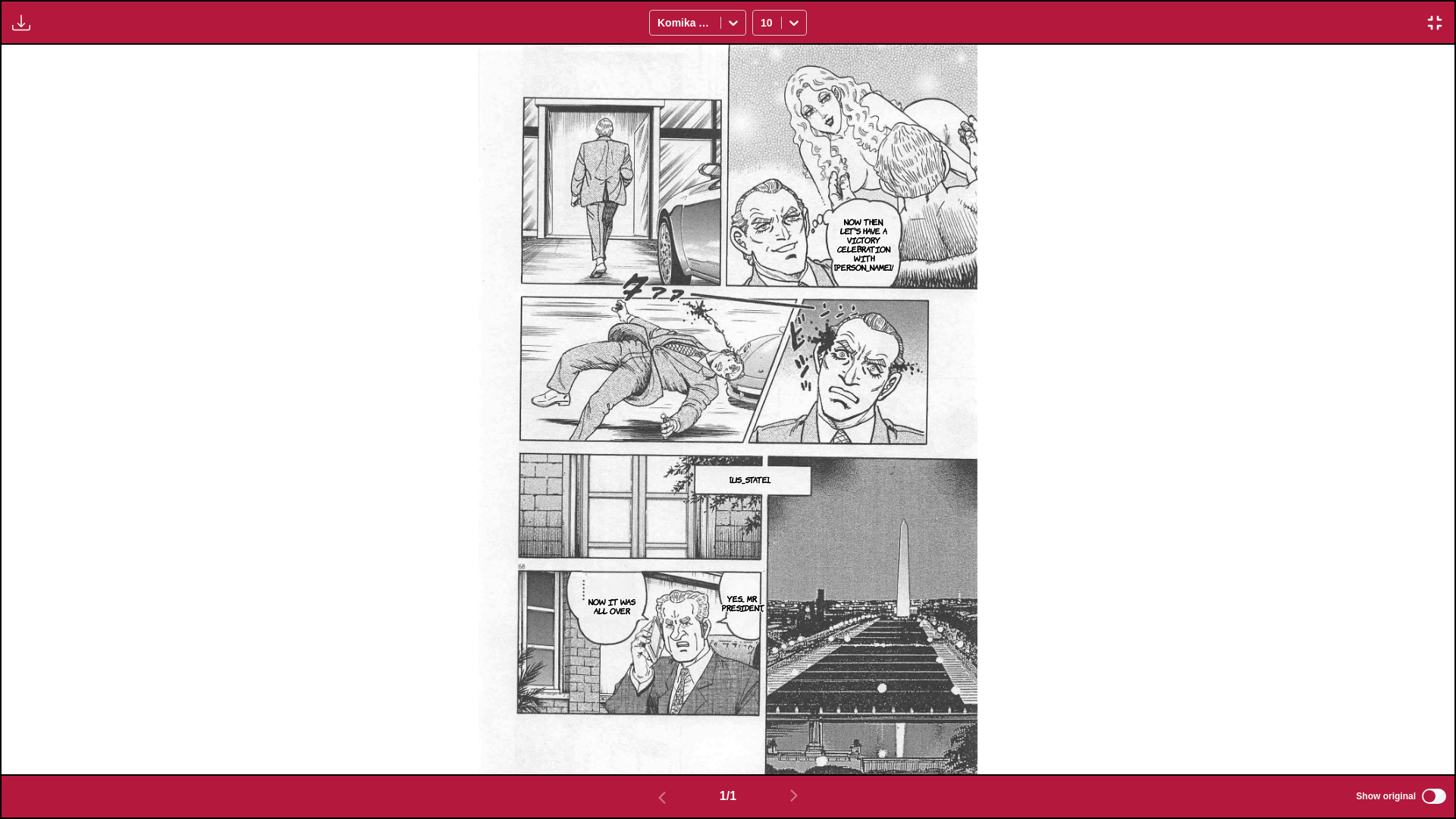
click at [763, 23] on img "button" at bounding box center [1434, 22] width 18 height 18
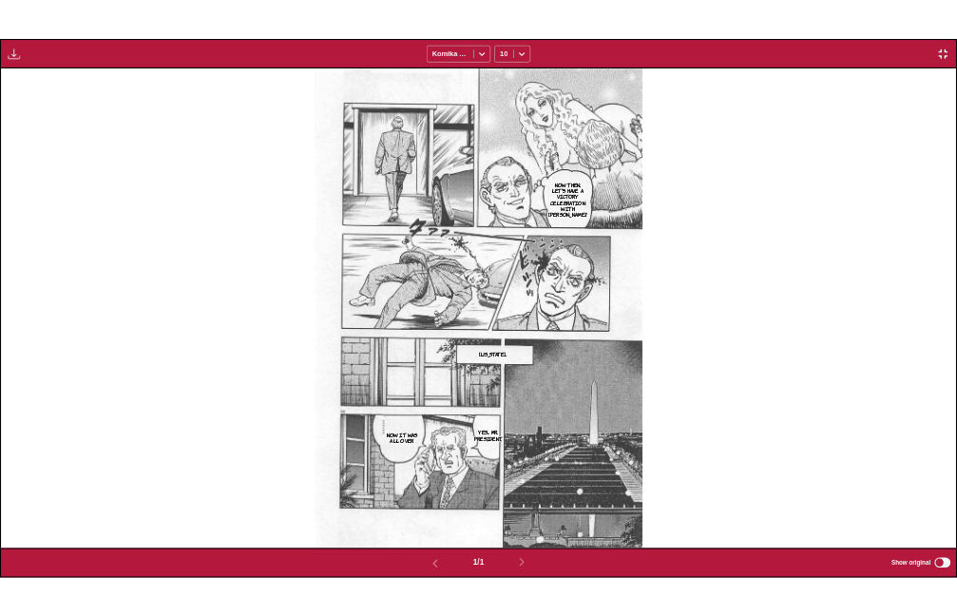
scroll to position [497, 0]
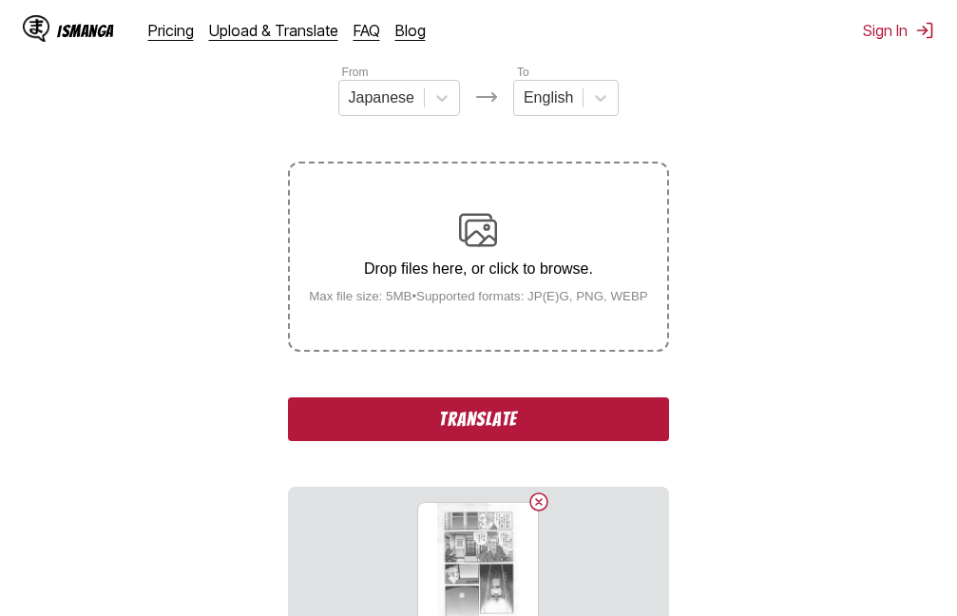
click at [487, 418] on button "Translate" at bounding box center [478, 419] width 380 height 44
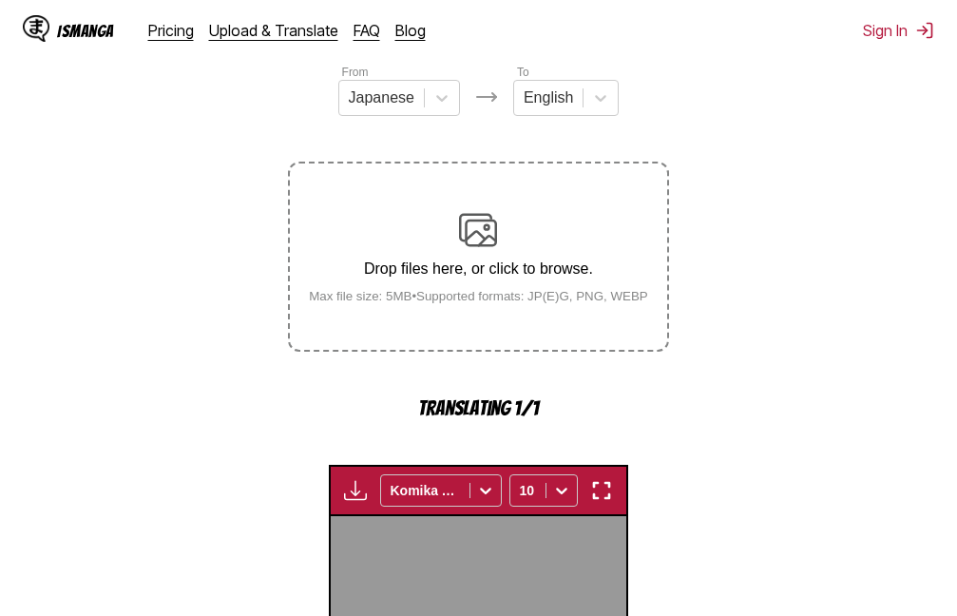
scroll to position [607, 0]
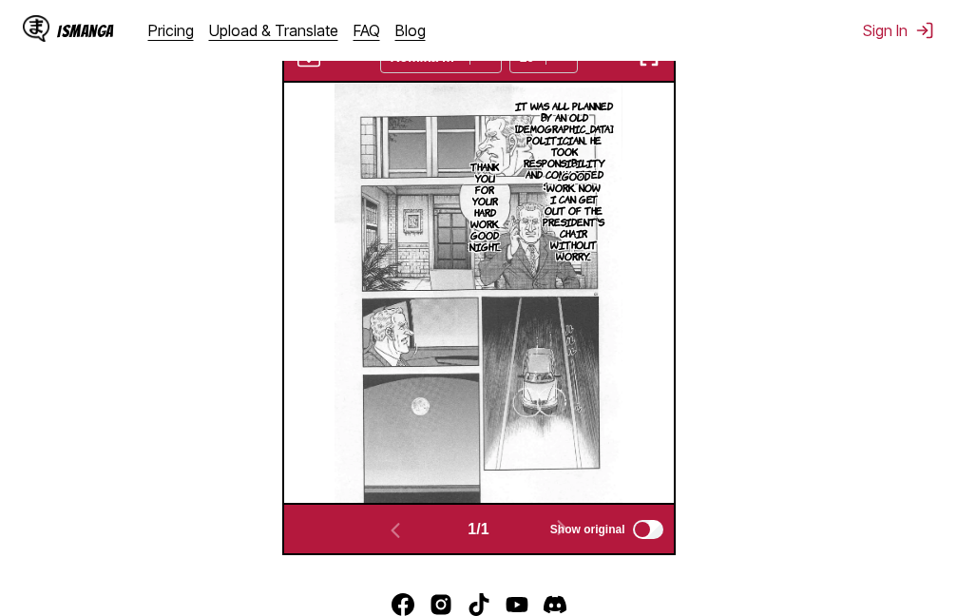
click at [644, 67] on img "button" at bounding box center [649, 57] width 23 height 23
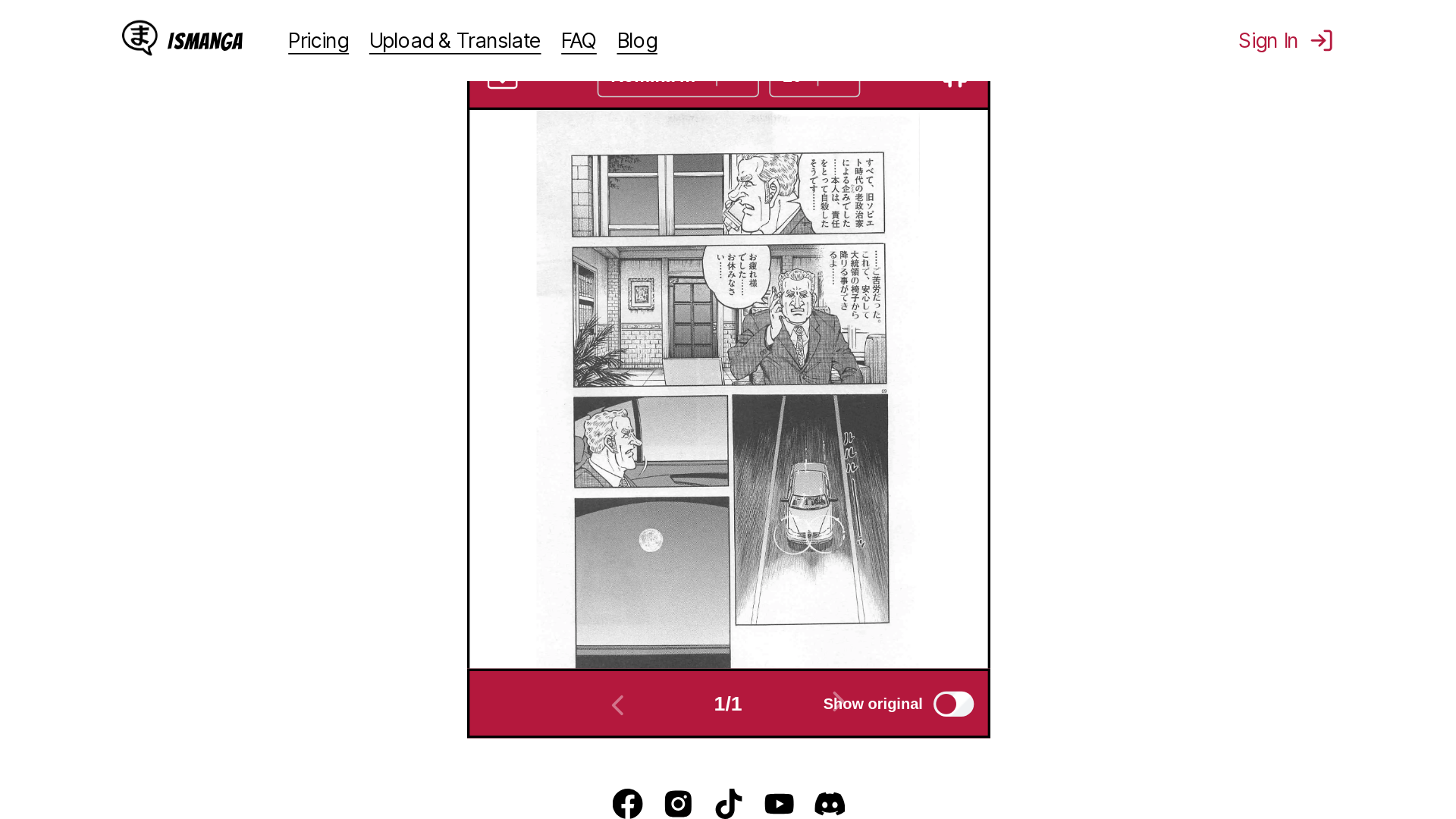
scroll to position [160, 0]
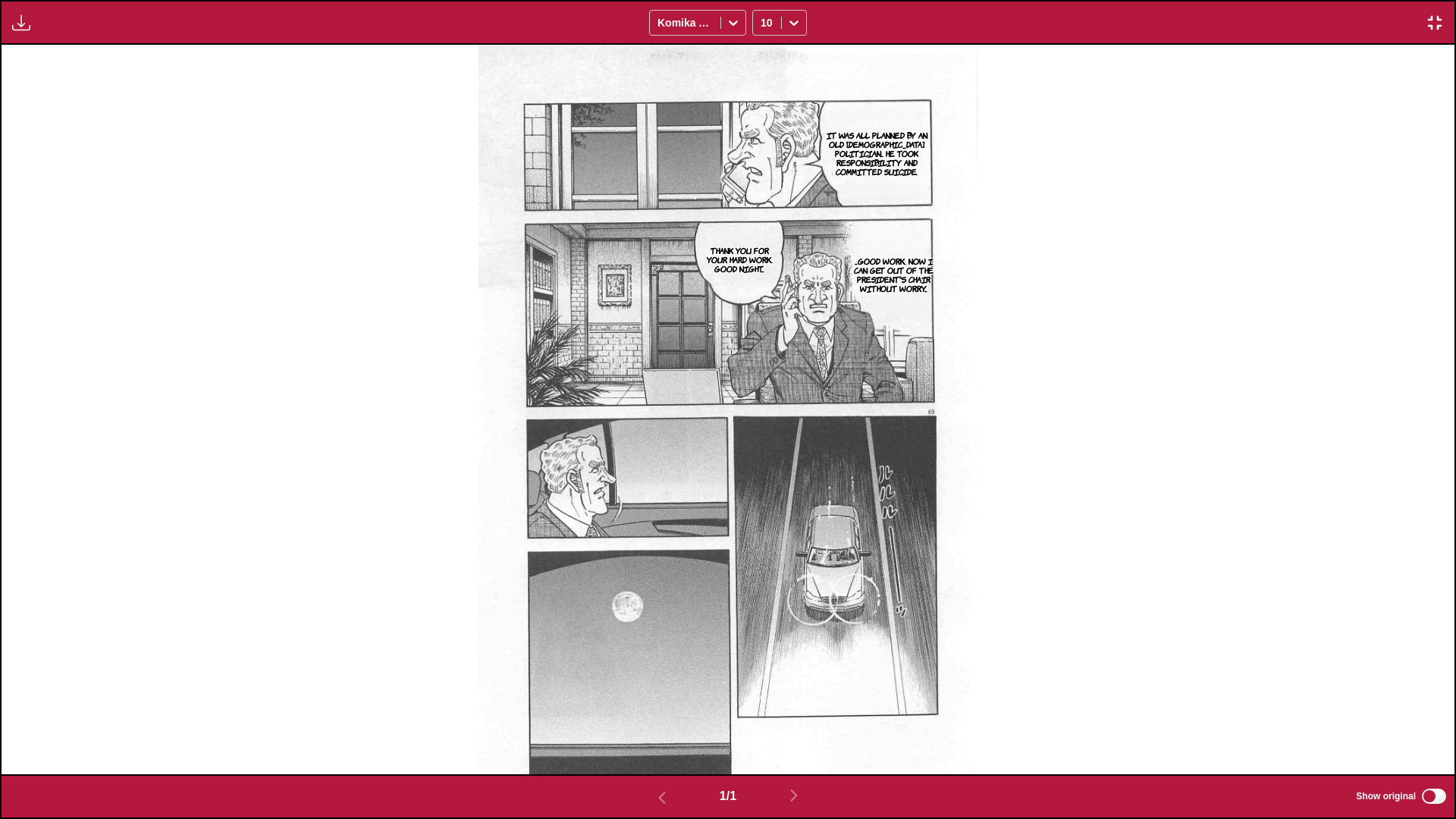
click at [763, 24] on img "button" at bounding box center [1434, 22] width 18 height 18
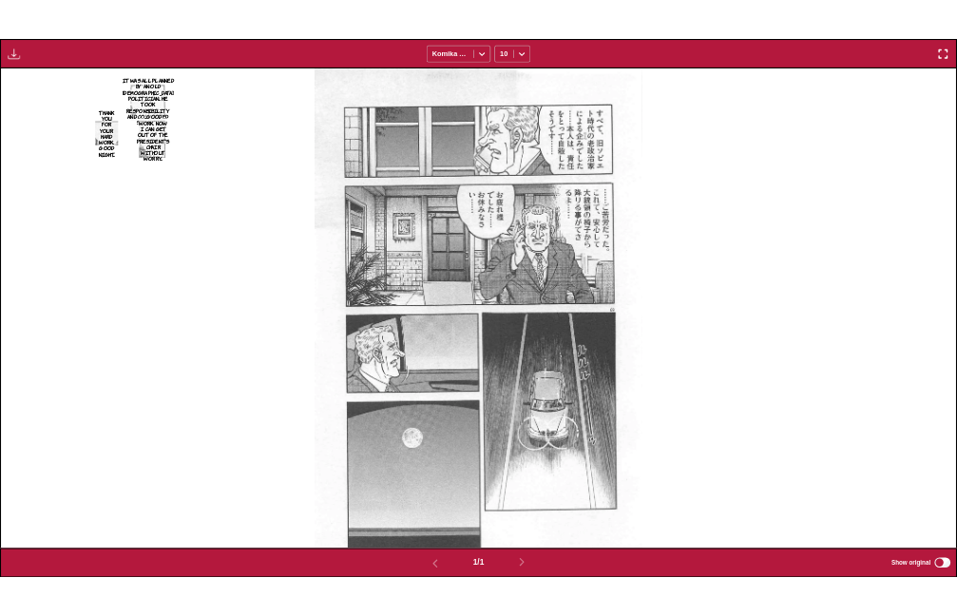
scroll to position [497, 0]
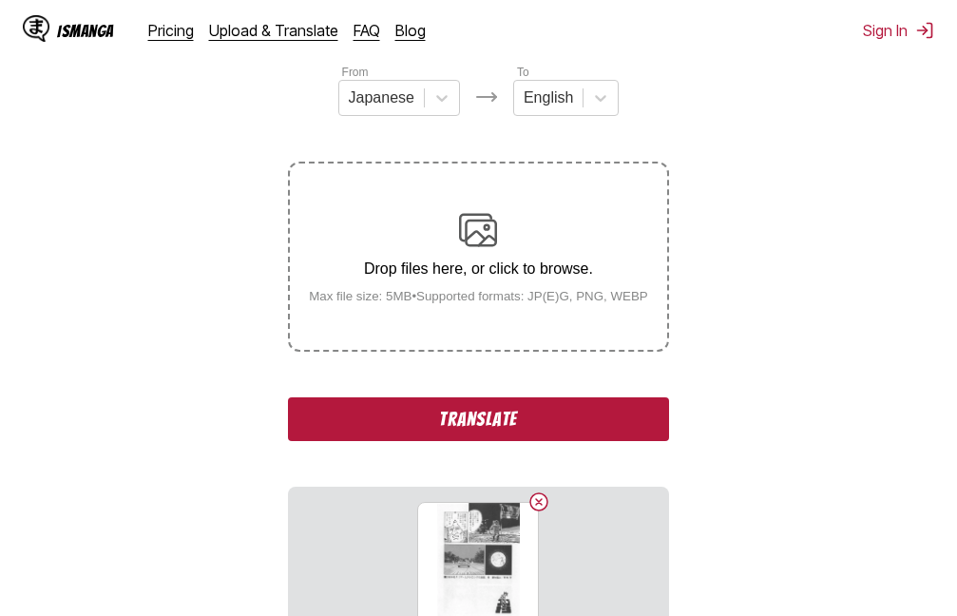
click at [480, 413] on button "Translate" at bounding box center [478, 419] width 380 height 44
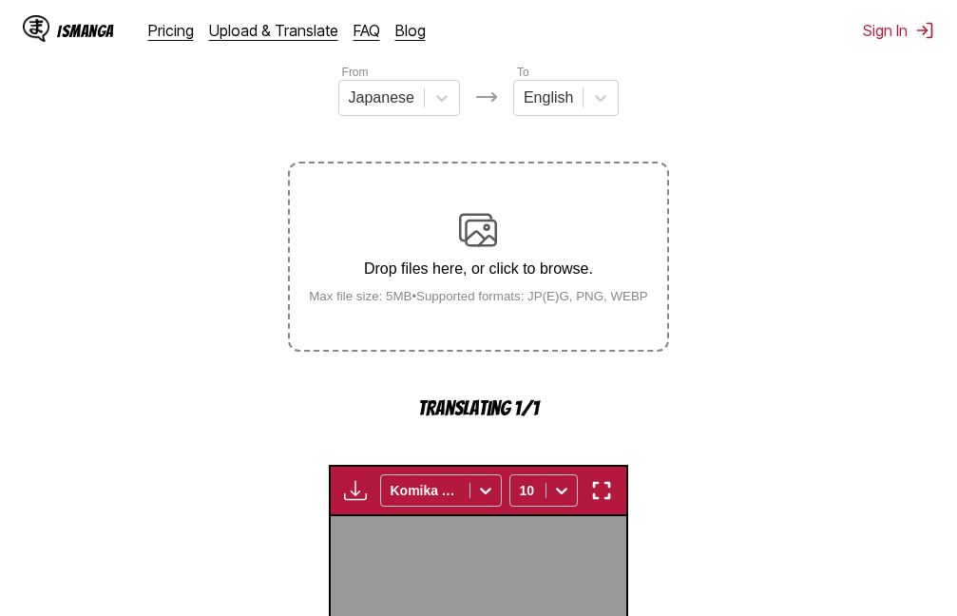
scroll to position [607, 0]
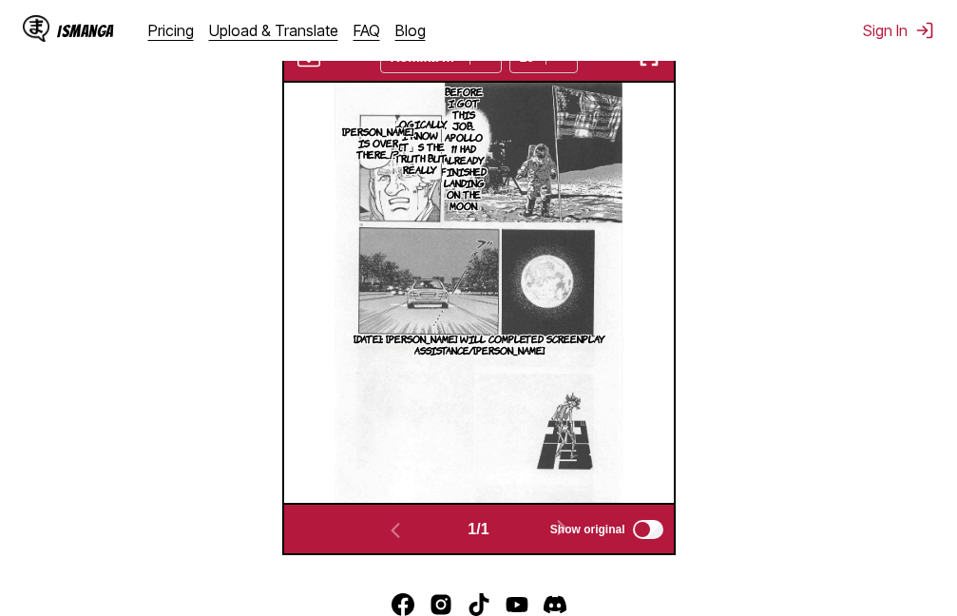
click at [655, 66] on img "button" at bounding box center [649, 57] width 23 height 23
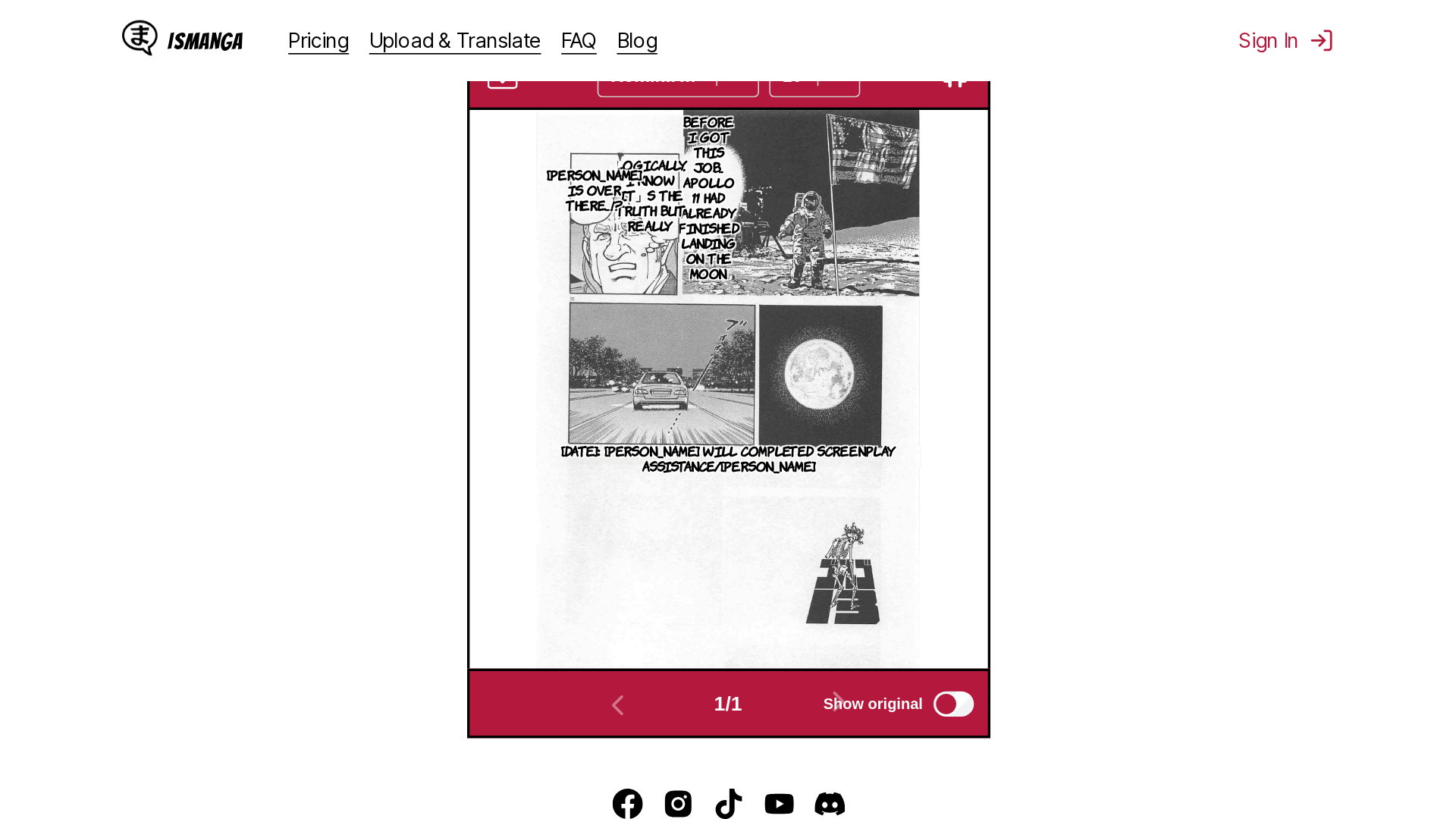
scroll to position [160, 0]
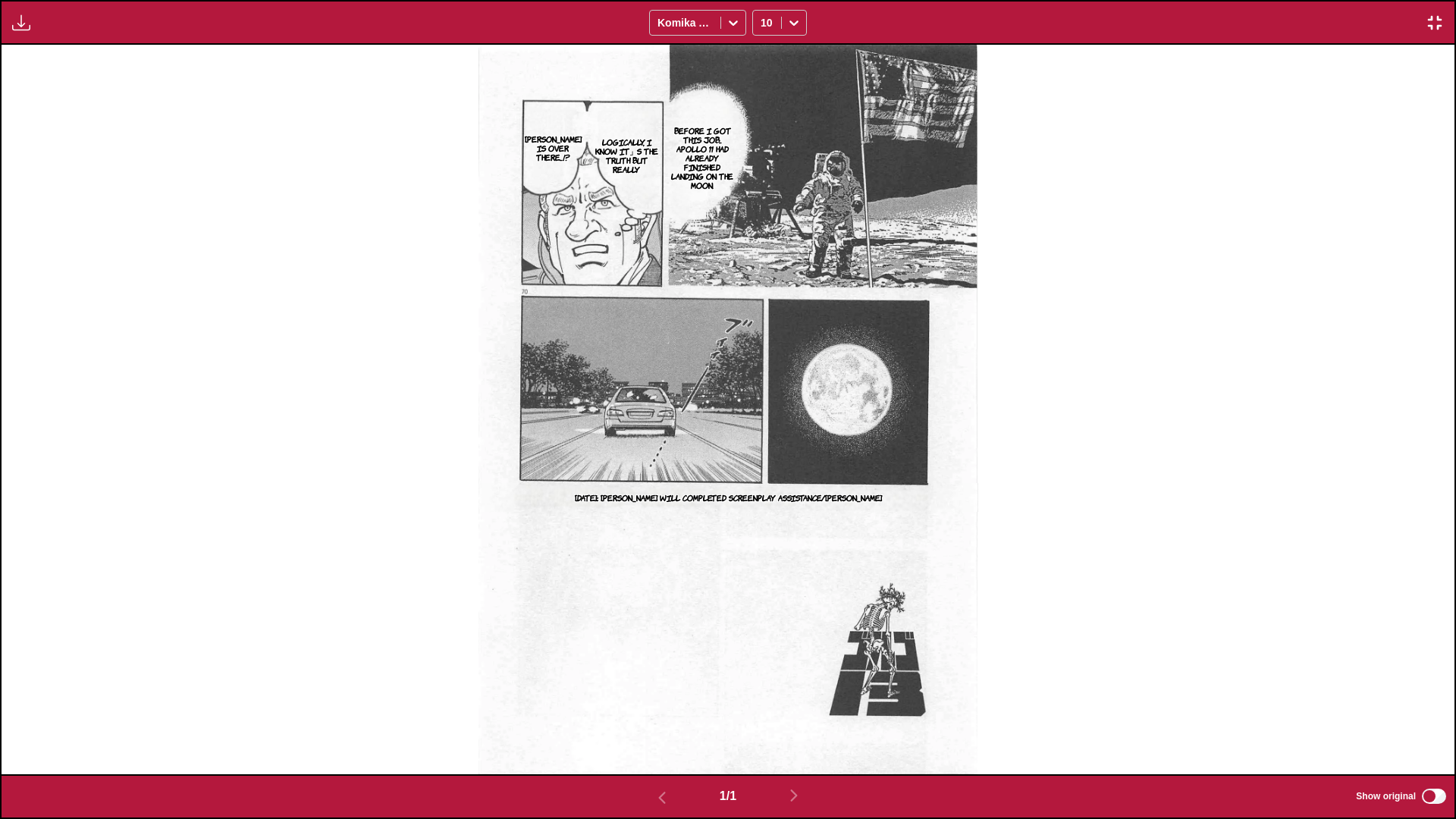
click at [763, 25] on img "button" at bounding box center [1434, 22] width 18 height 18
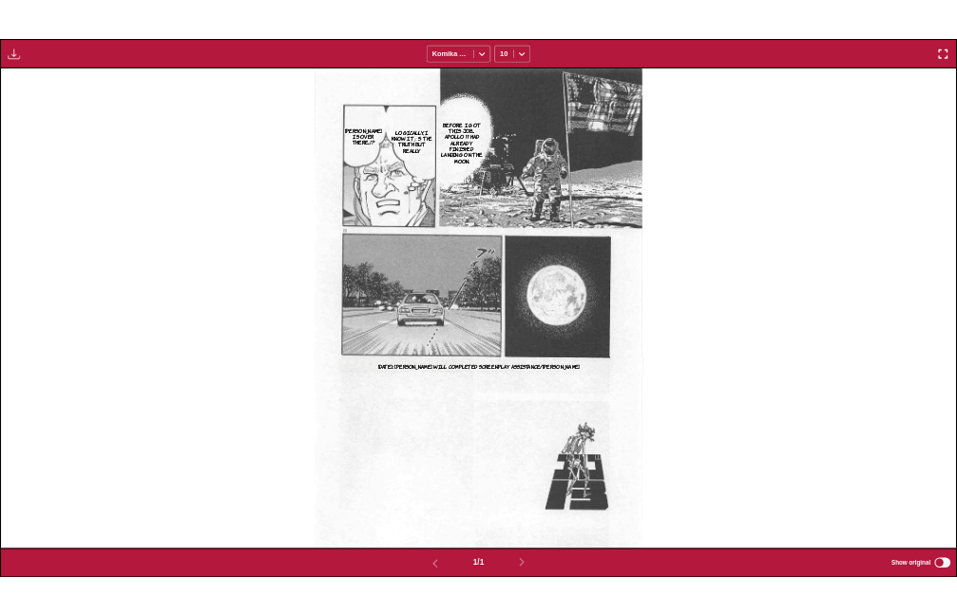
scroll to position [497, 0]
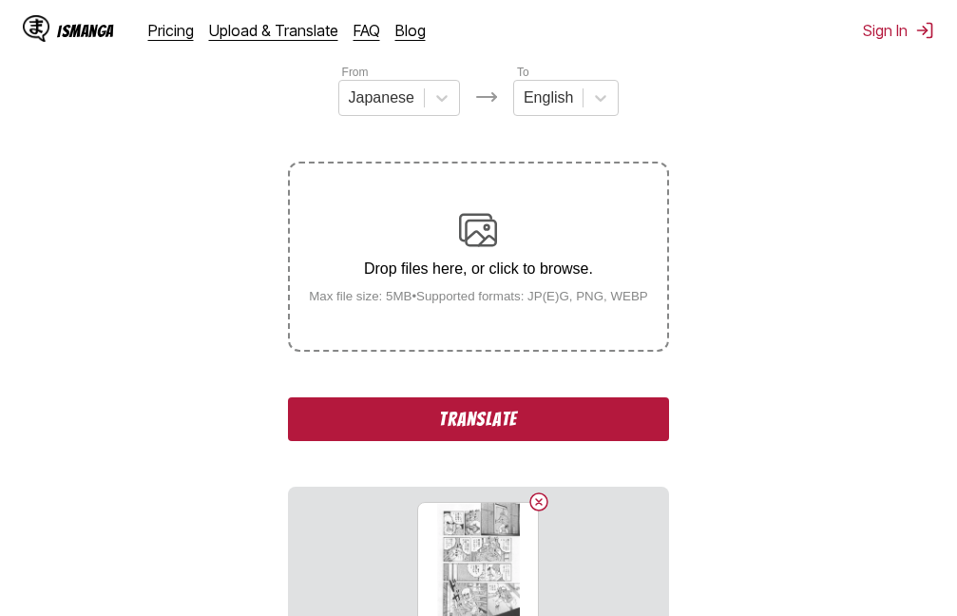
click at [438, 416] on button "Translate" at bounding box center [478, 419] width 380 height 44
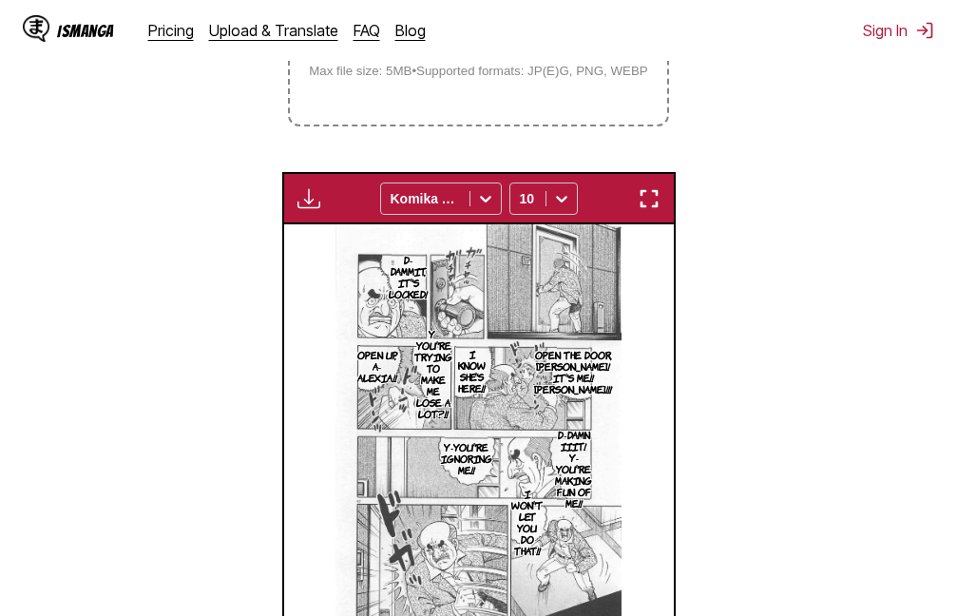
scroll to position [441, 0]
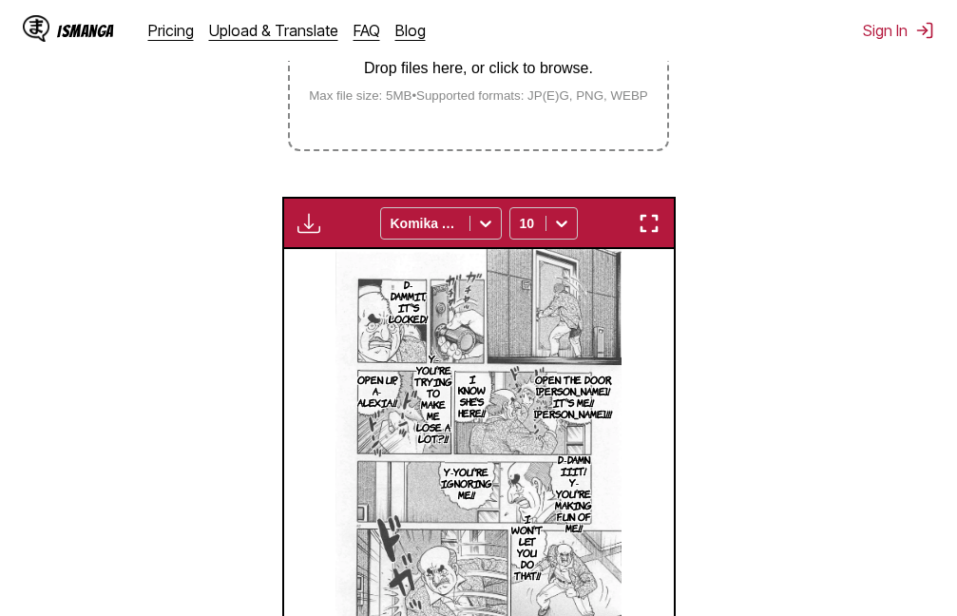
click at [651, 227] on img "button" at bounding box center [649, 223] width 23 height 23
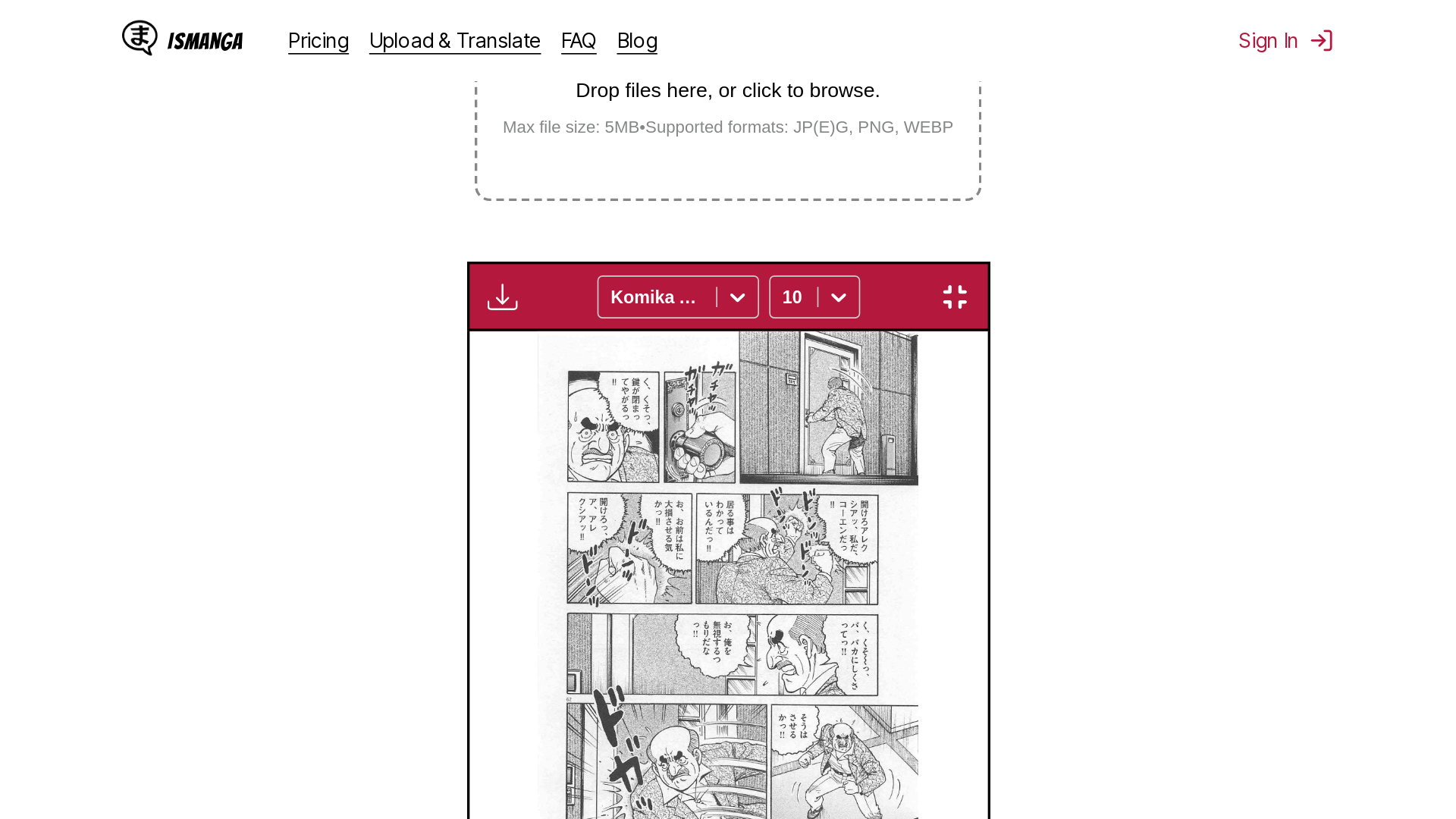
scroll to position [160, 0]
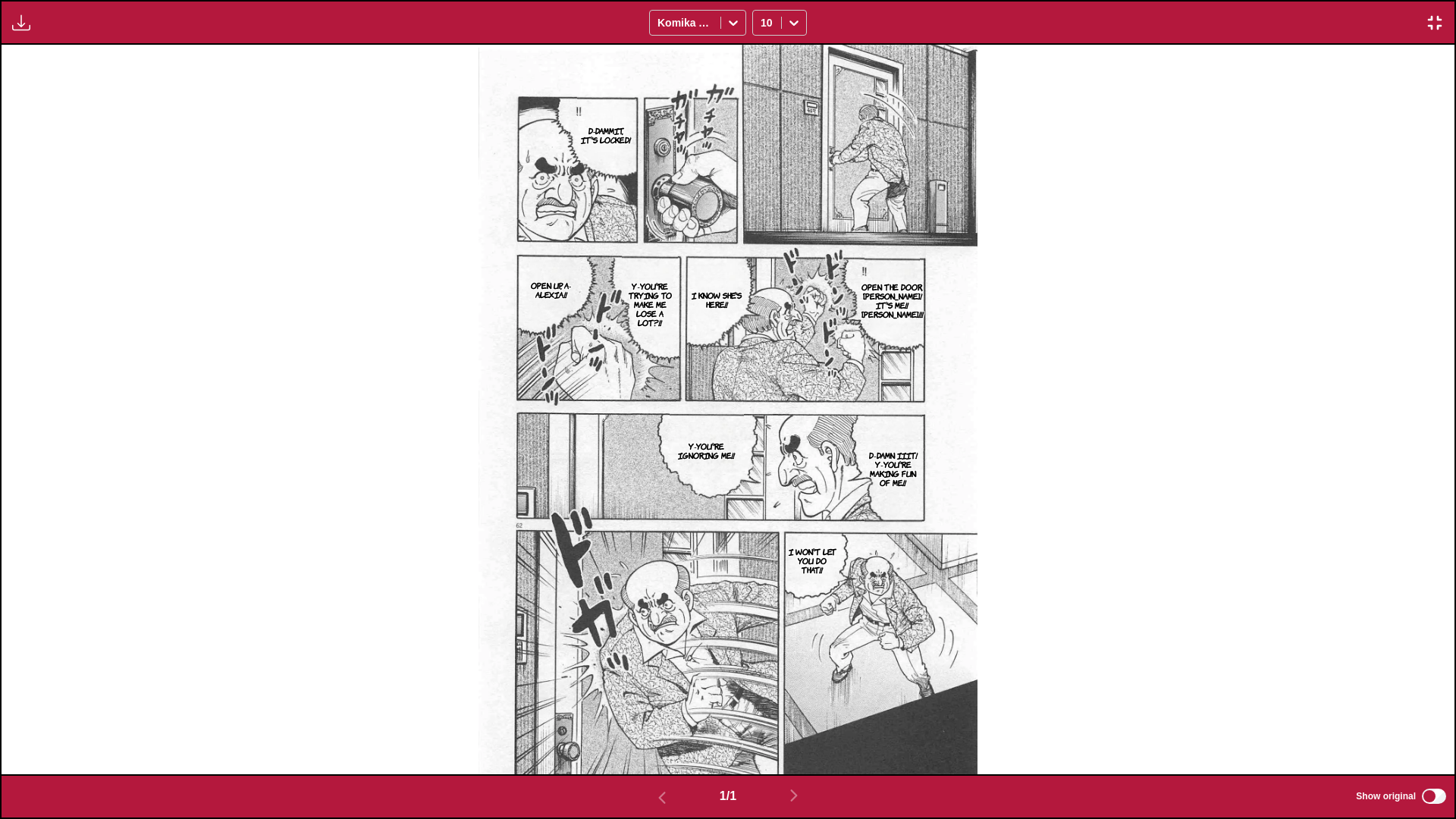
click at [763, 27] on img "button" at bounding box center [1434, 22] width 18 height 18
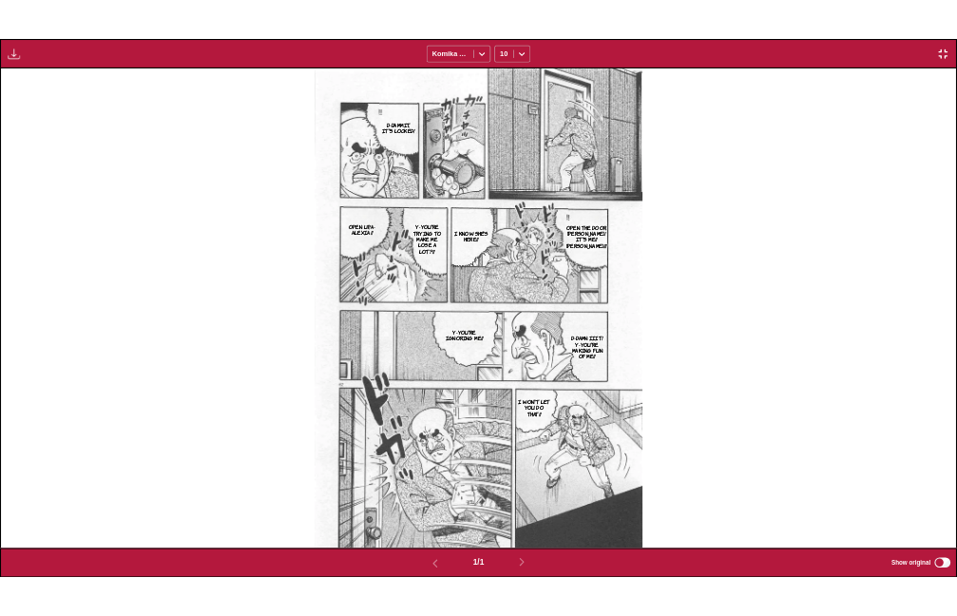
scroll to position [497, 0]
